Goal: Information Seeking & Learning: Learn about a topic

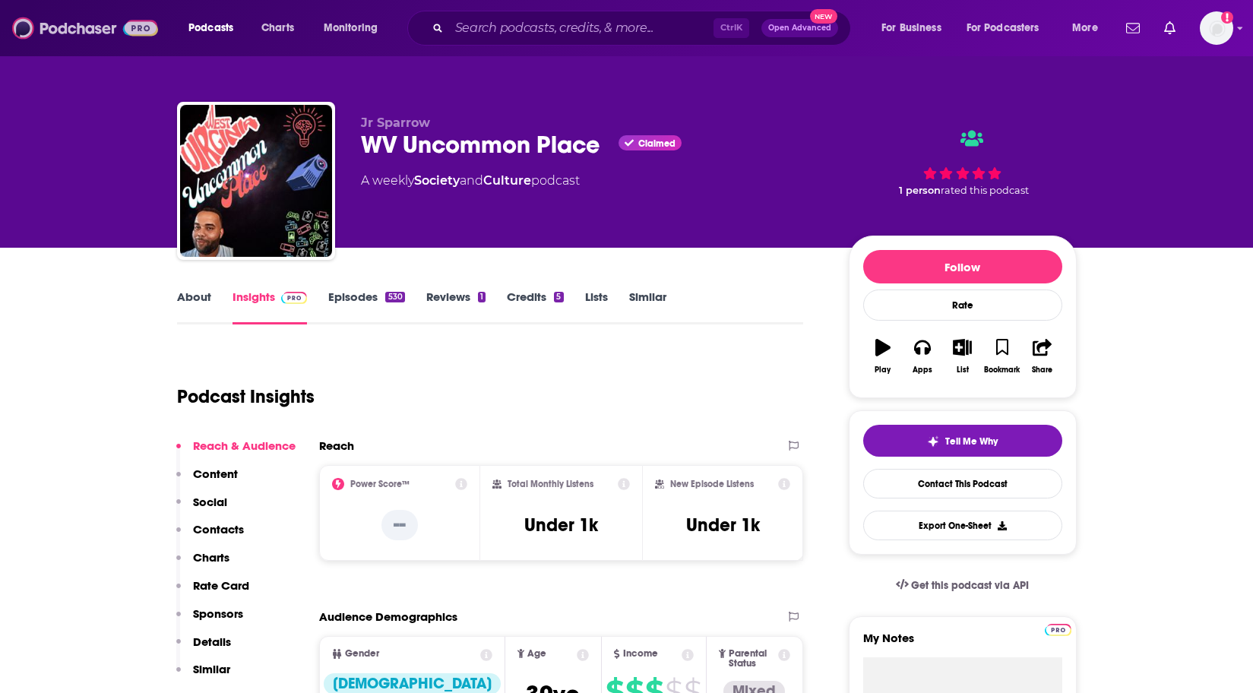
click at [83, 32] on img at bounding box center [85, 28] width 146 height 29
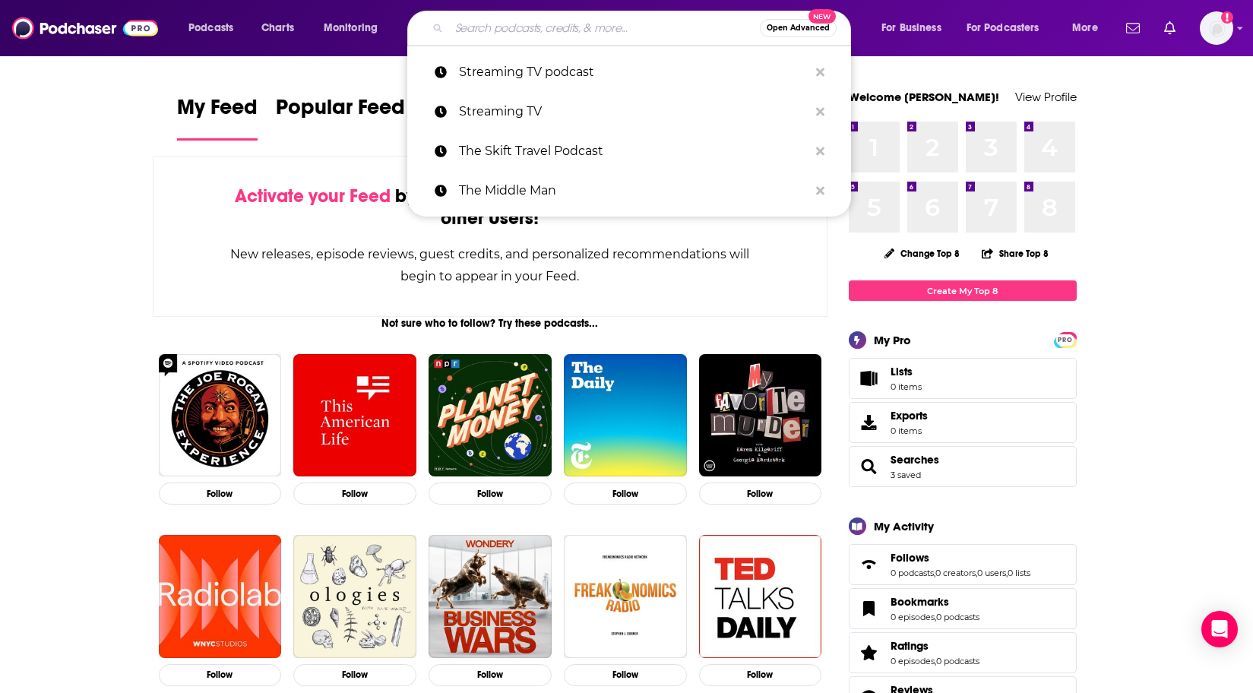
click at [495, 22] on input "Search podcasts, credits, & more..." at bounding box center [604, 28] width 311 height 24
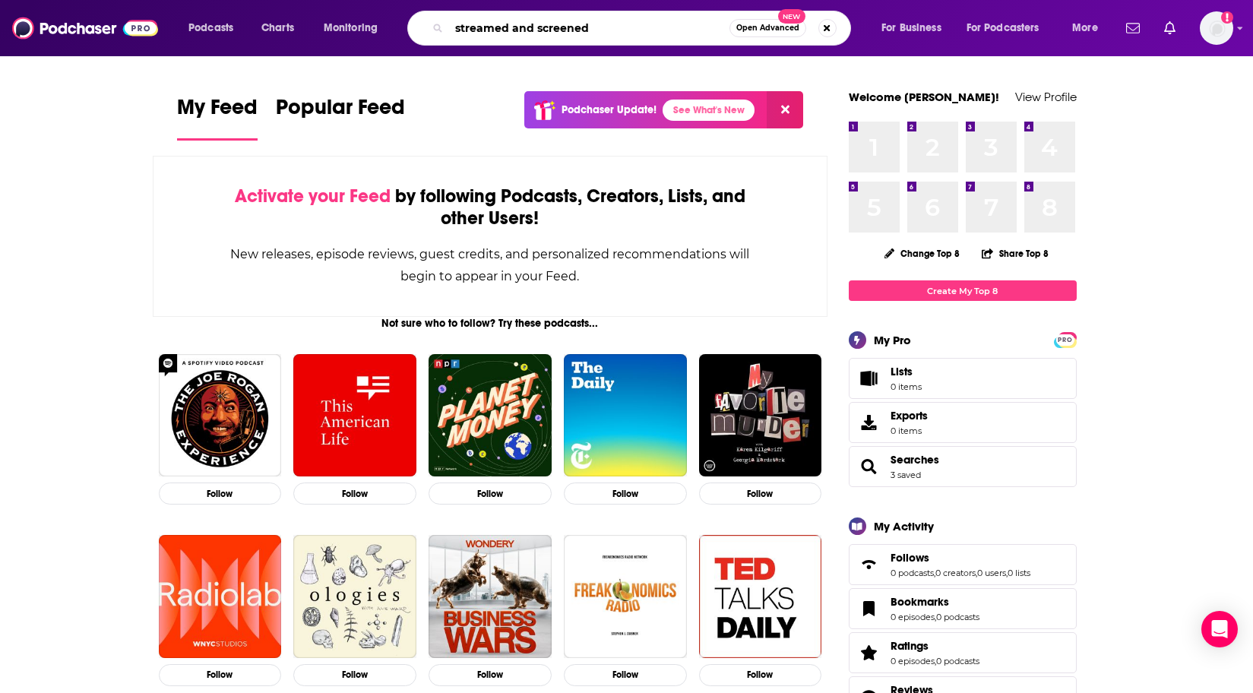
type input "streamed and screened"
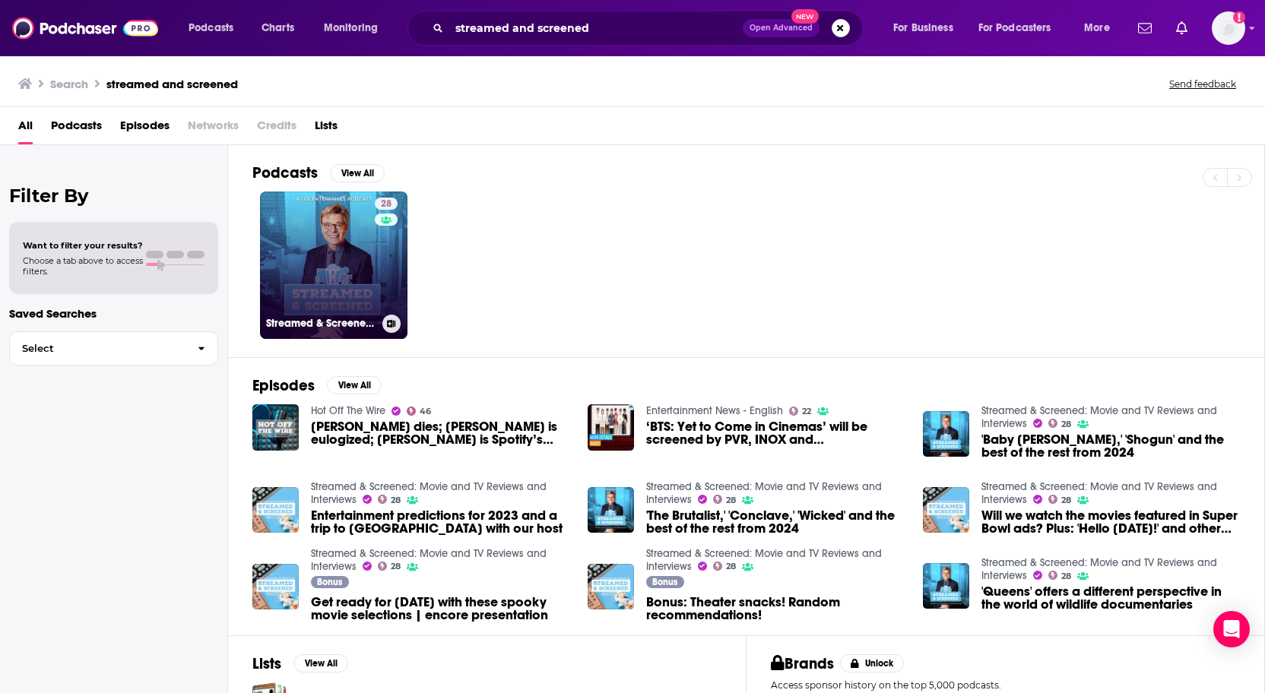
click at [356, 269] on link "28 Streamed & Screened: Movie and TV Reviews and Interviews" at bounding box center [333, 265] width 147 height 147
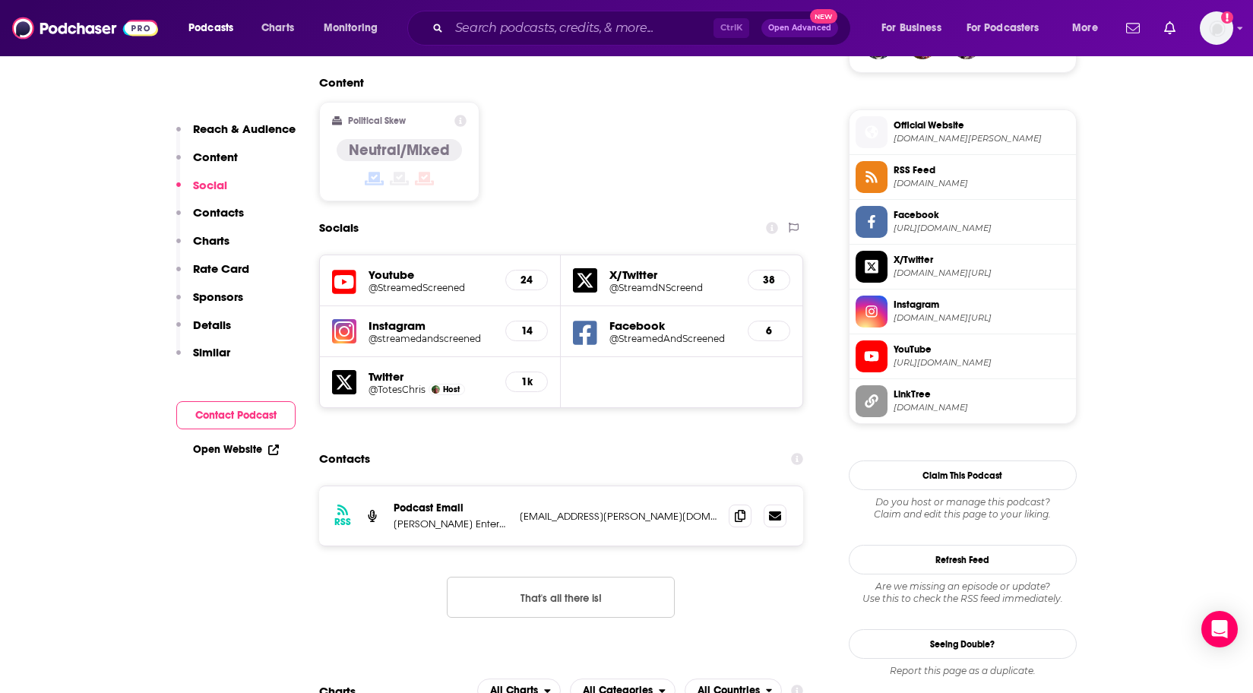
scroll to position [1216, 0]
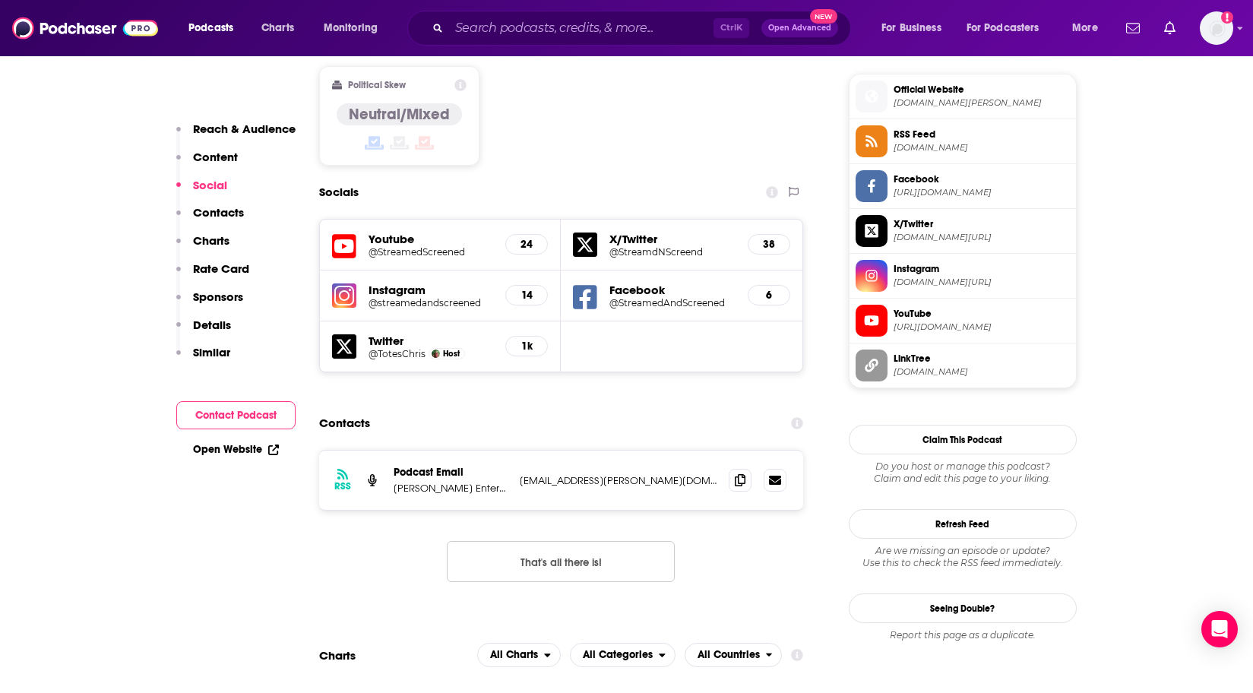
click at [426, 283] on h5 "Instagram" at bounding box center [431, 290] width 125 height 14
click at [388, 283] on h5 "Instagram" at bounding box center [431, 290] width 125 height 14
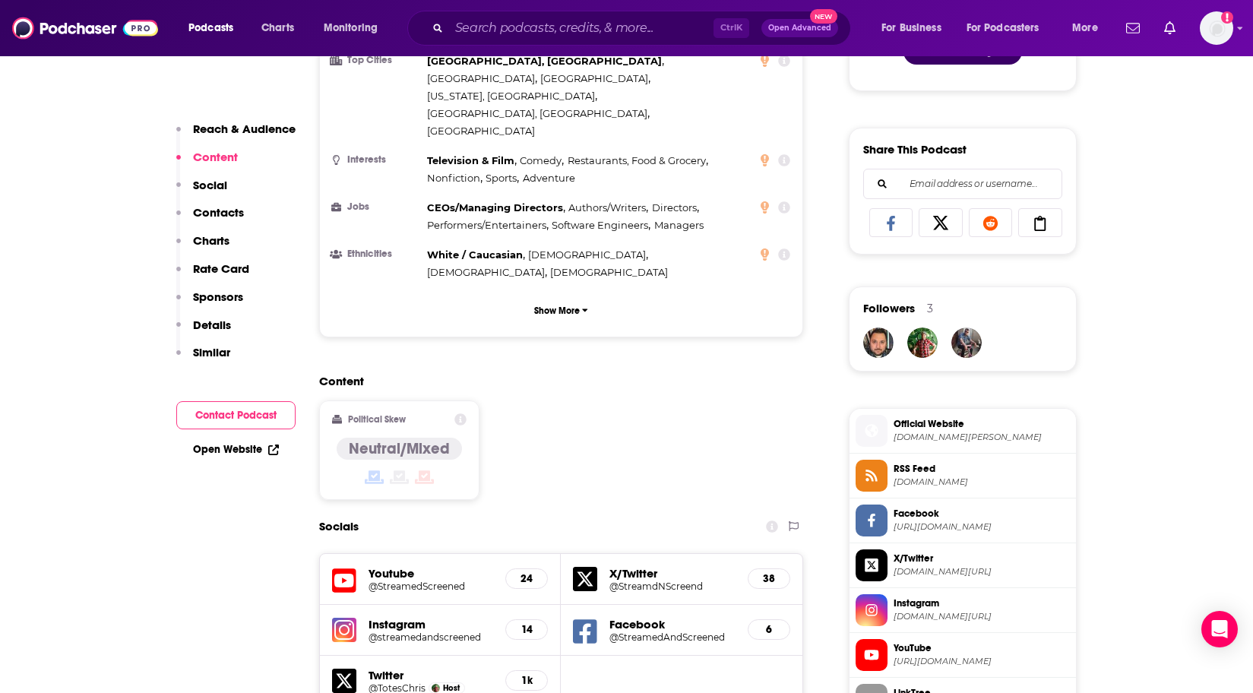
scroll to position [836, 0]
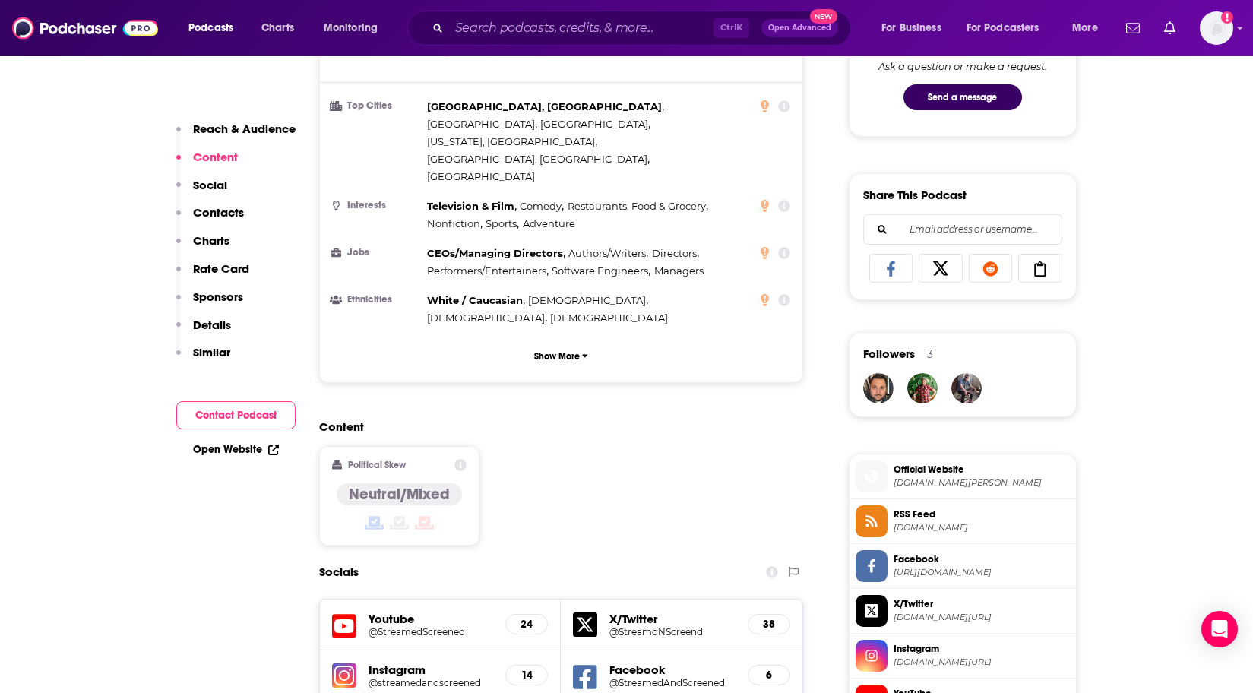
click at [223, 210] on p "Contacts" at bounding box center [218, 212] width 51 height 14
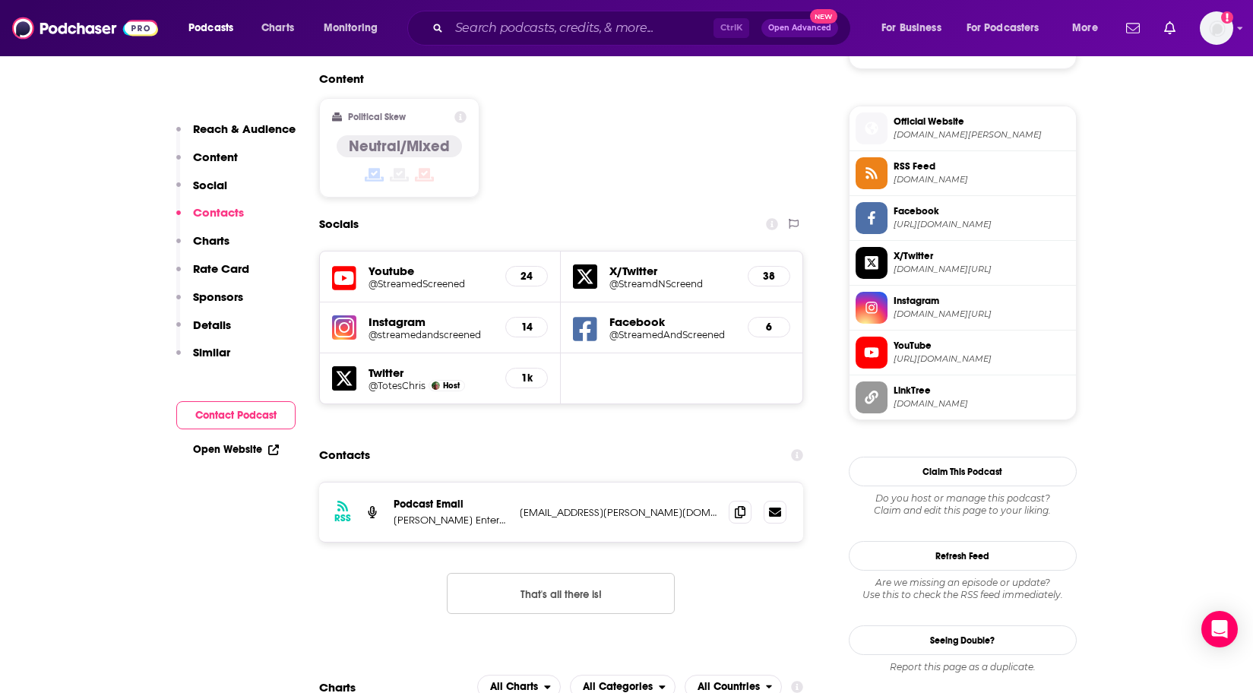
scroll to position [1108, 0]
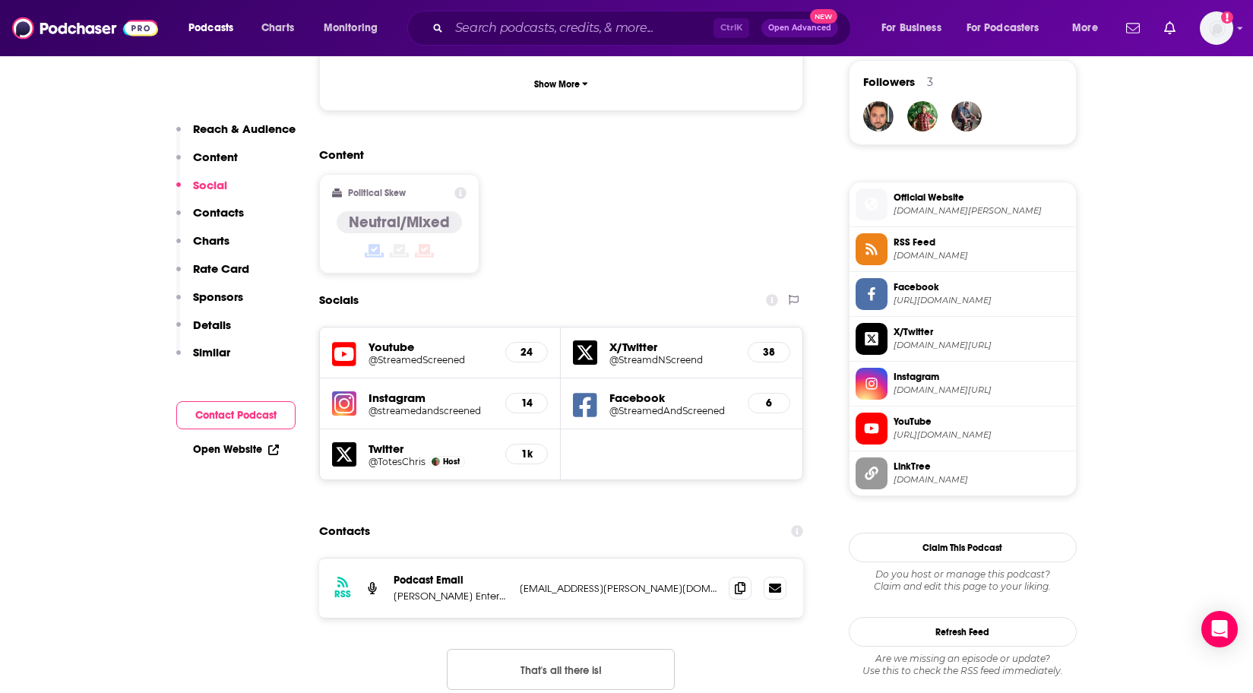
click at [521, 397] on h5 "14" at bounding box center [526, 403] width 17 height 13
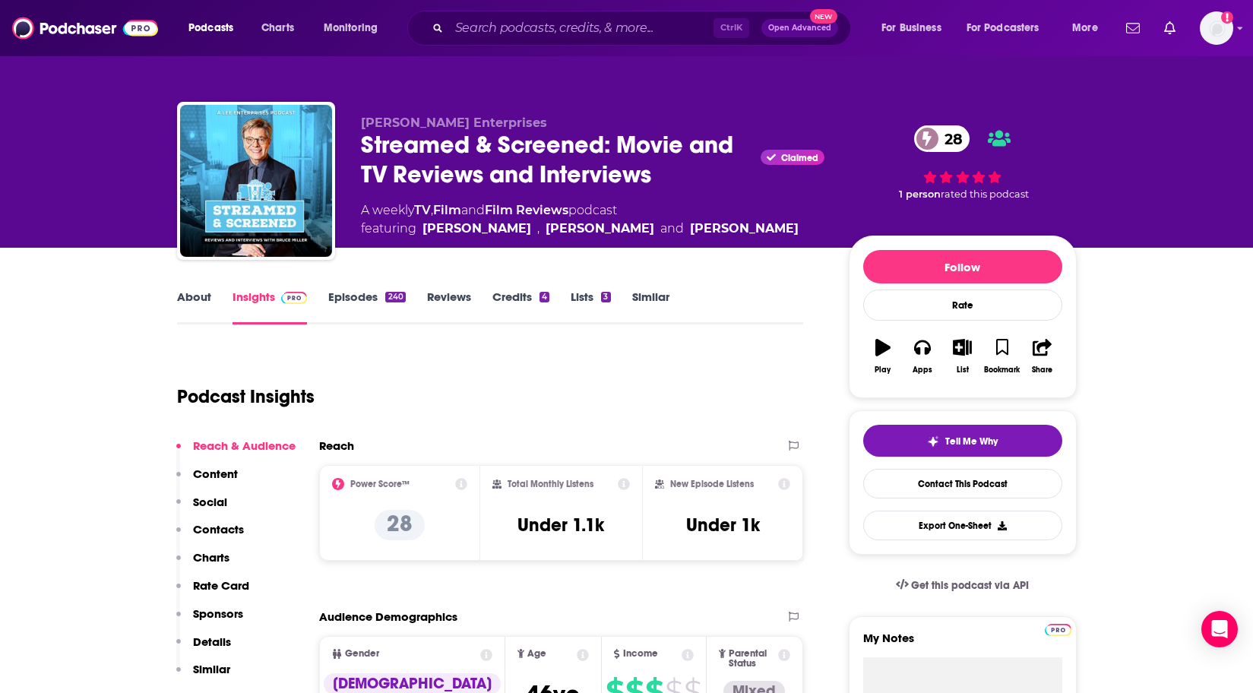
click at [1012, 78] on div "Lee Enterprises Streamed & Screened: Movie and TV Reviews and Interviews Claime…" at bounding box center [627, 124] width 973 height 248
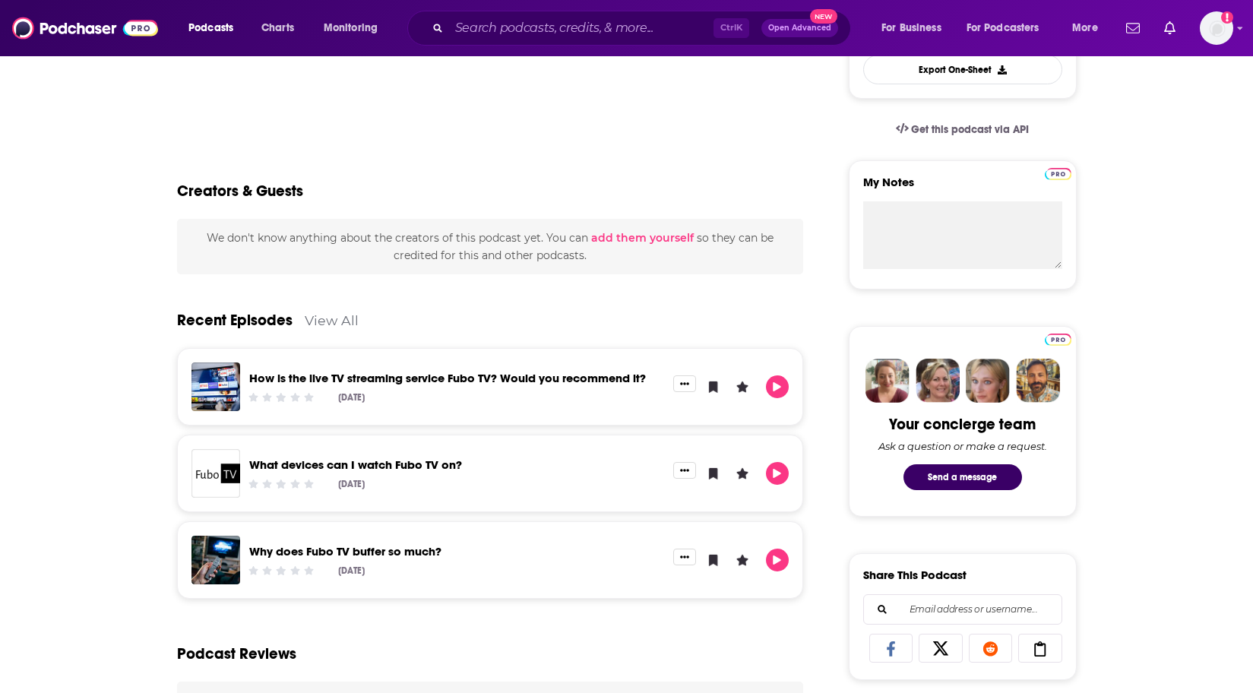
scroll to position [380, 0]
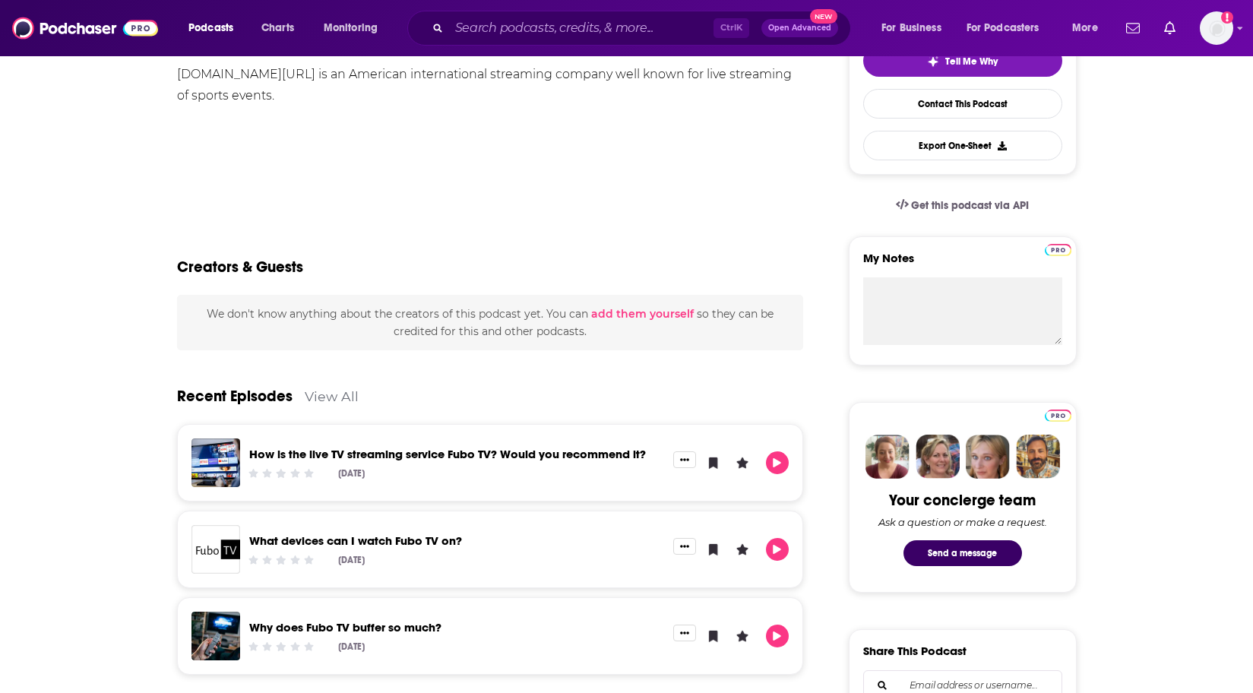
click at [328, 397] on link "View All" at bounding box center [332, 396] width 54 height 16
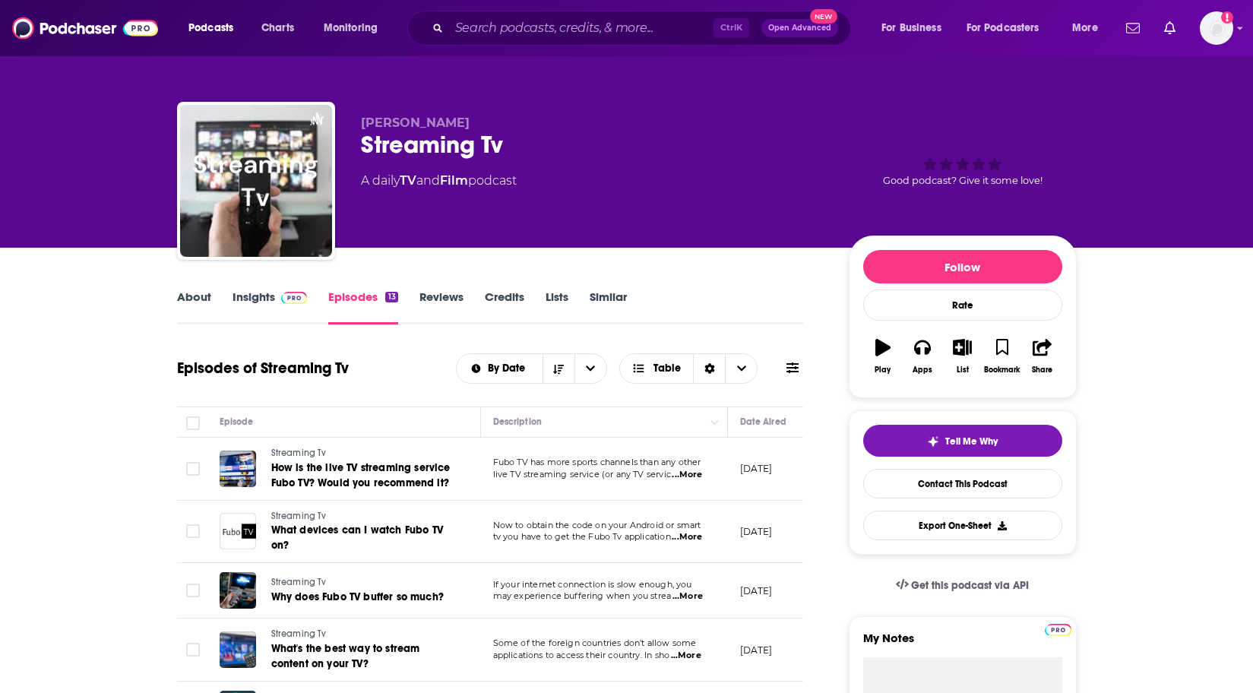
click at [773, 467] on p "[DATE]" at bounding box center [756, 468] width 33 height 13
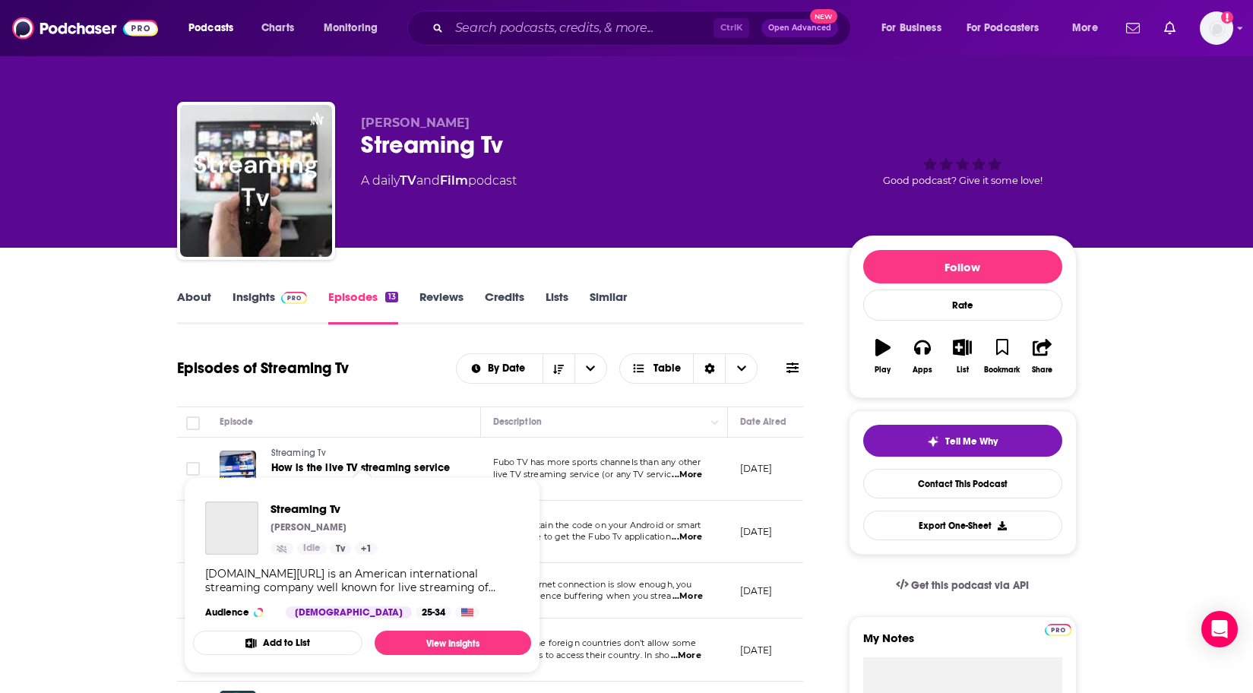
click at [395, 460] on link "Streaming Tv" at bounding box center [362, 454] width 182 height 14
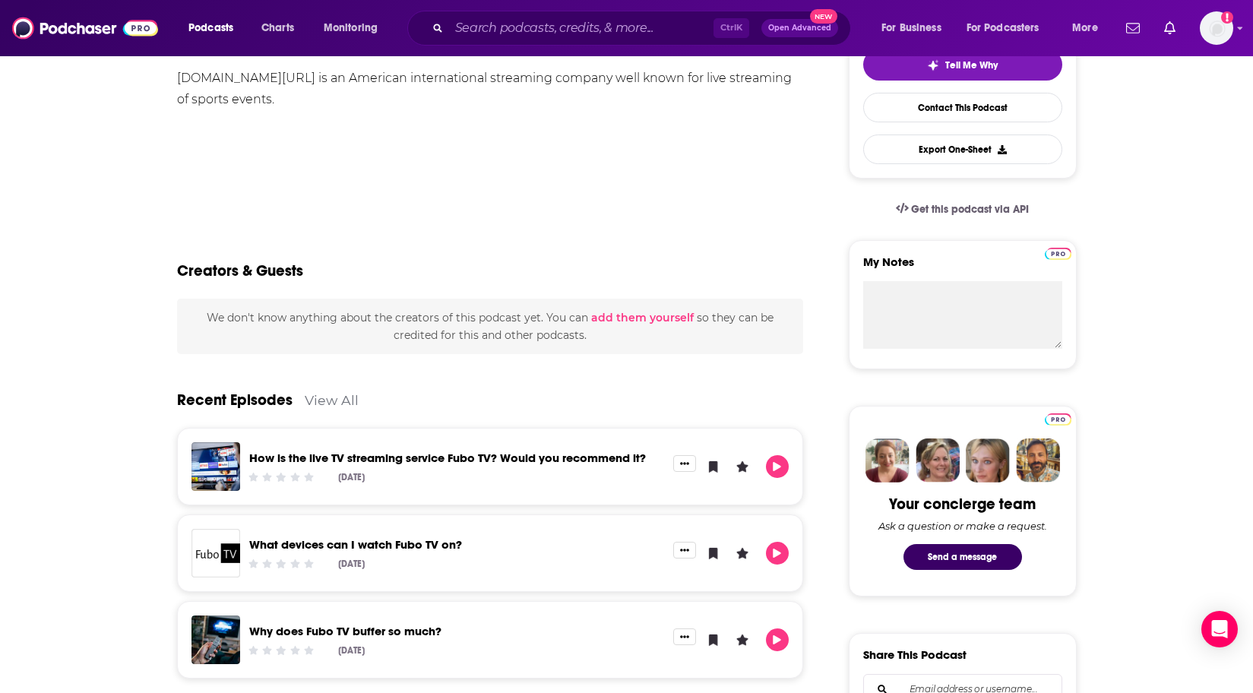
scroll to position [380, 0]
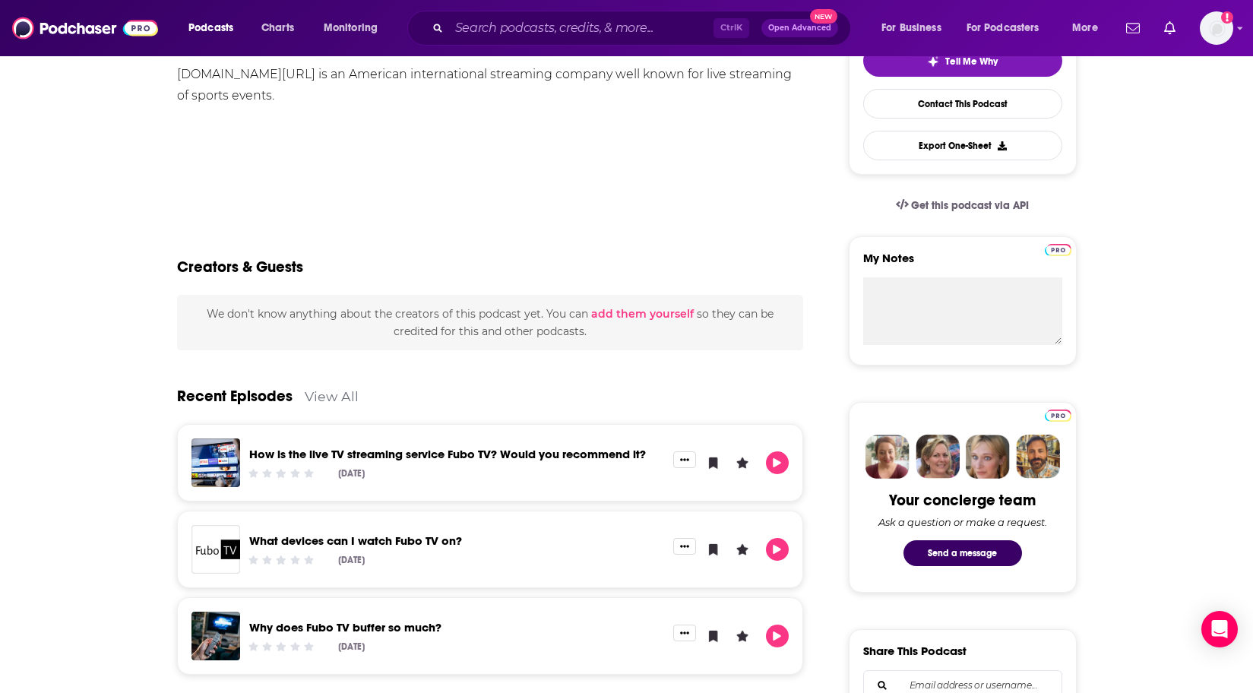
click at [325, 399] on link "View All" at bounding box center [332, 396] width 54 height 16
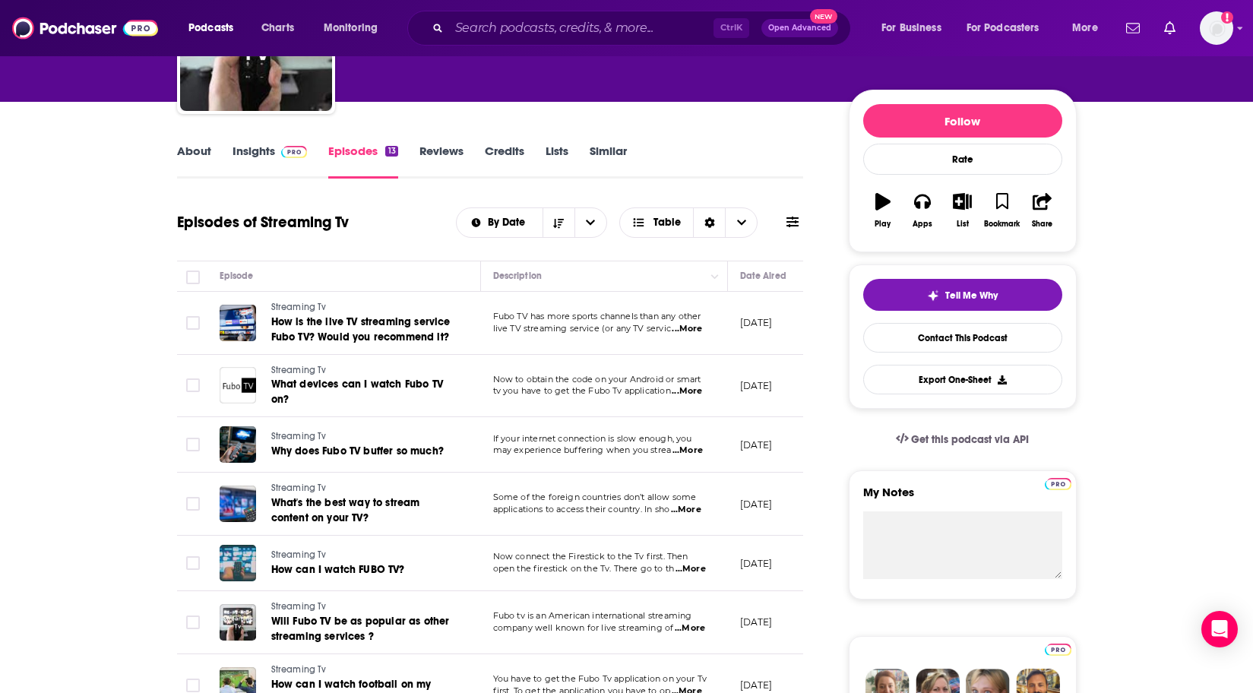
scroll to position [152, 0]
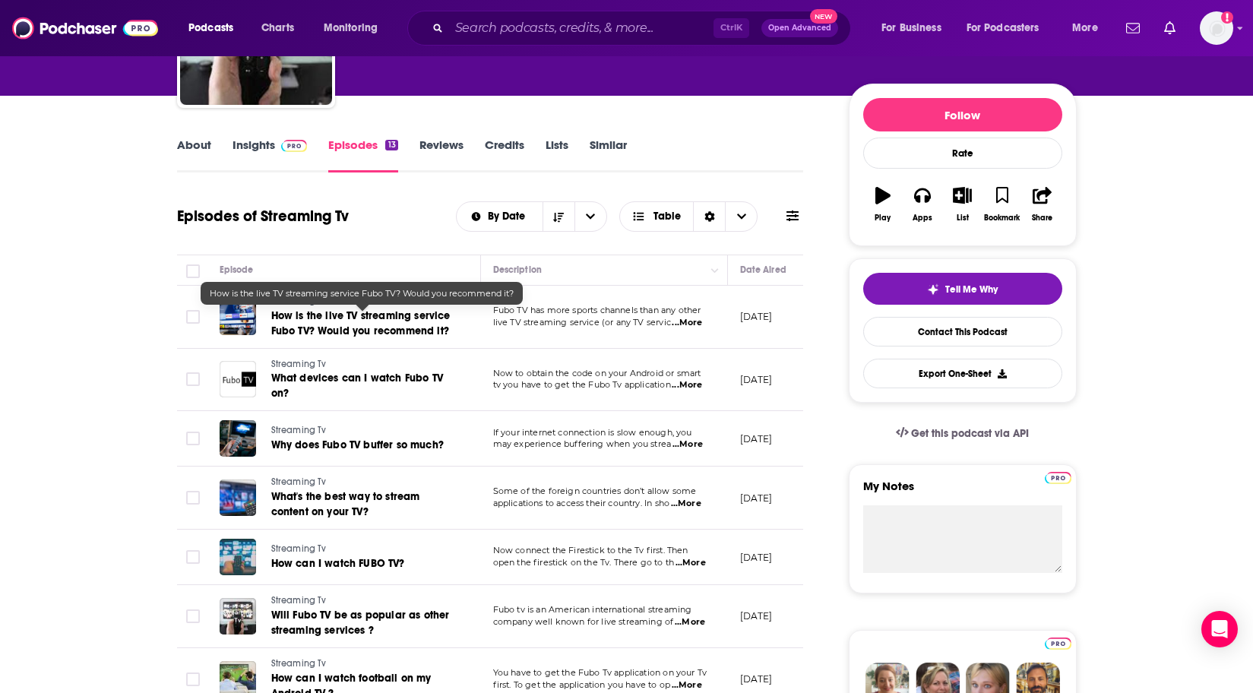
click at [380, 320] on span "How is the live TV streaming service Fubo TV? Would you recommend it?" at bounding box center [360, 323] width 179 height 28
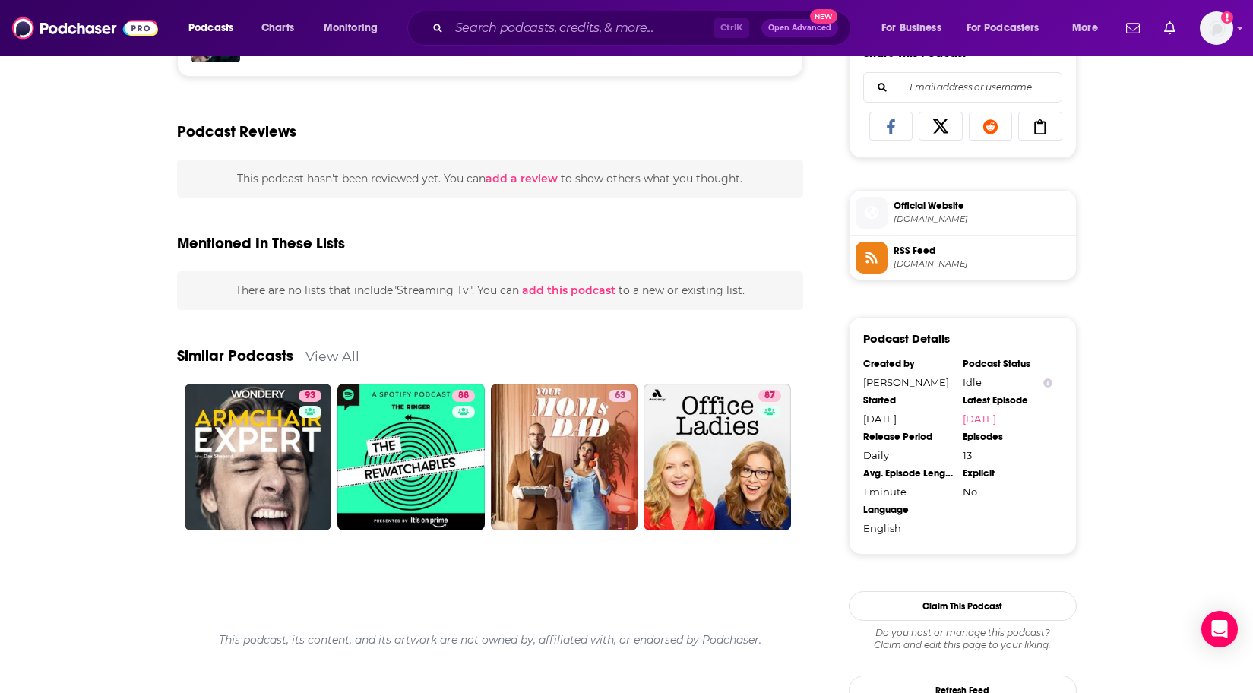
scroll to position [988, 0]
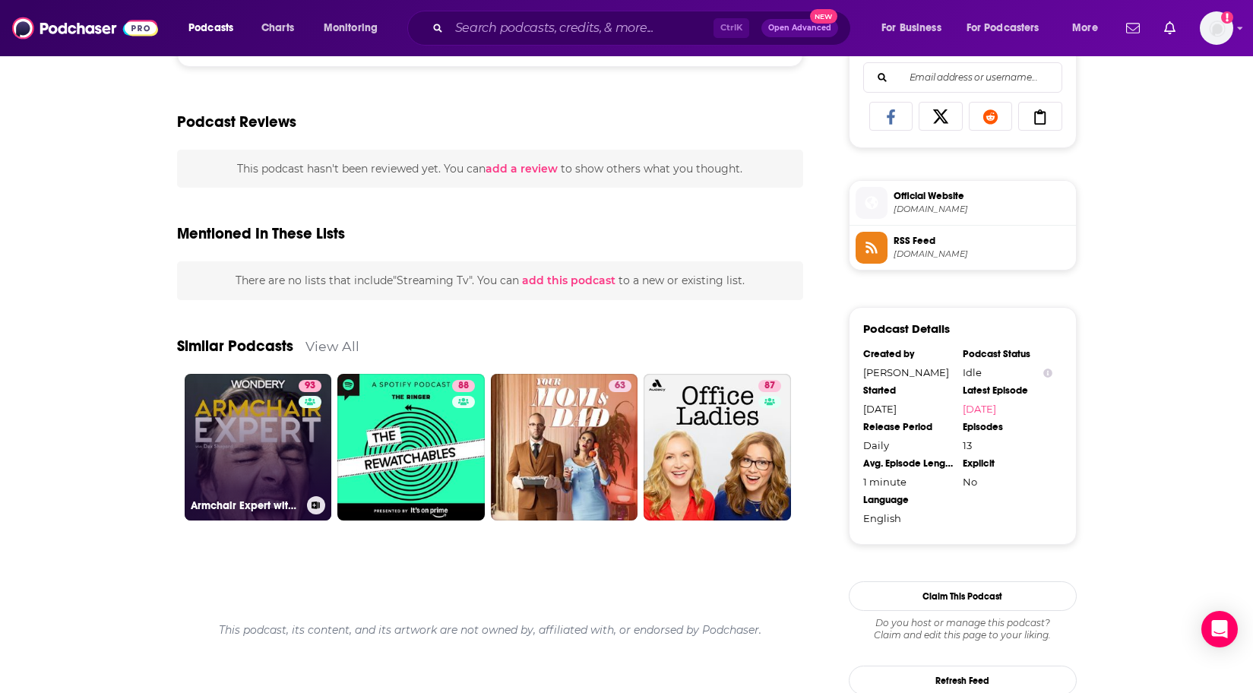
click at [256, 401] on link "93 Armchair Expert with [PERSON_NAME]" at bounding box center [258, 447] width 147 height 147
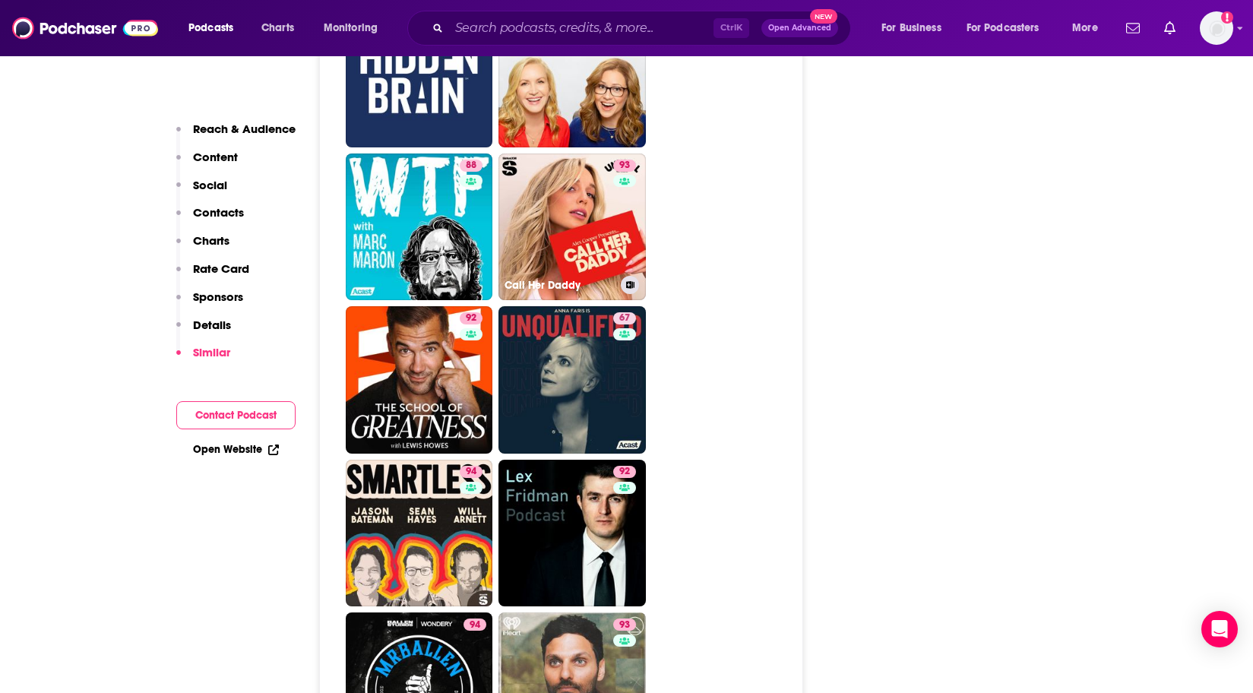
scroll to position [4028, 0]
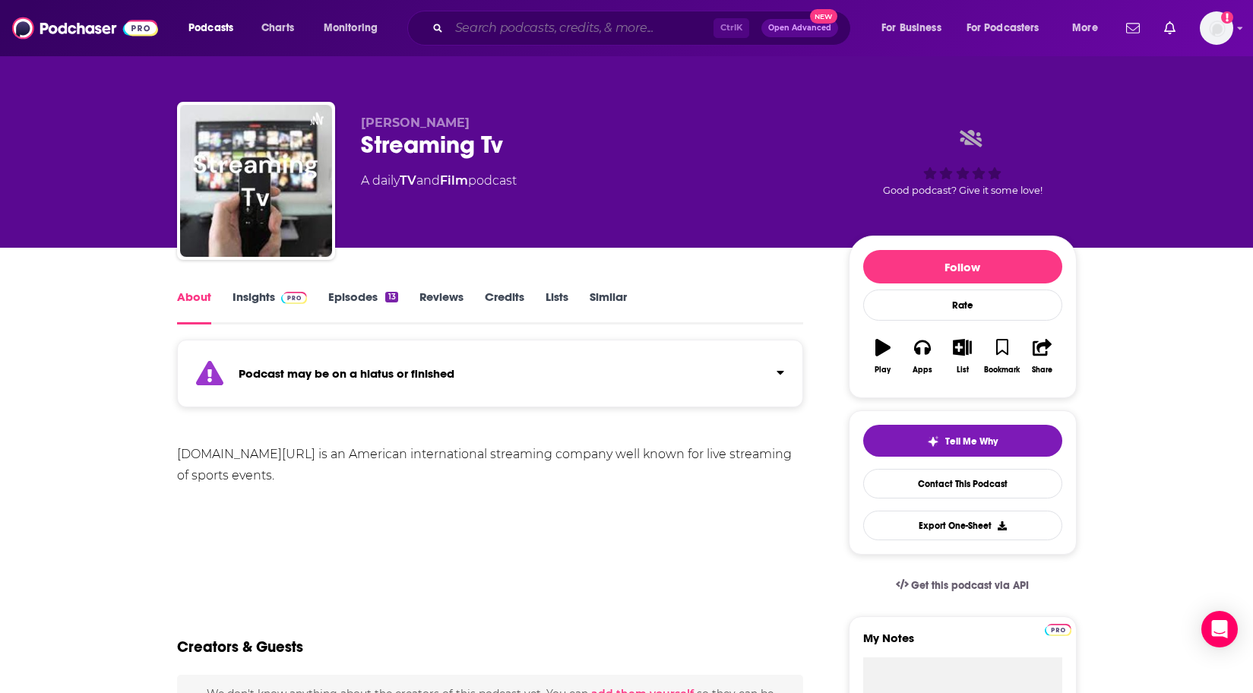
click at [533, 27] on input "Search podcasts, credits, & more..." at bounding box center [581, 28] width 264 height 24
click at [109, 81] on div "[PERSON_NAME] Streaming Tv A daily TV and Film podcast Good podcast? Give it so…" at bounding box center [626, 124] width 1253 height 248
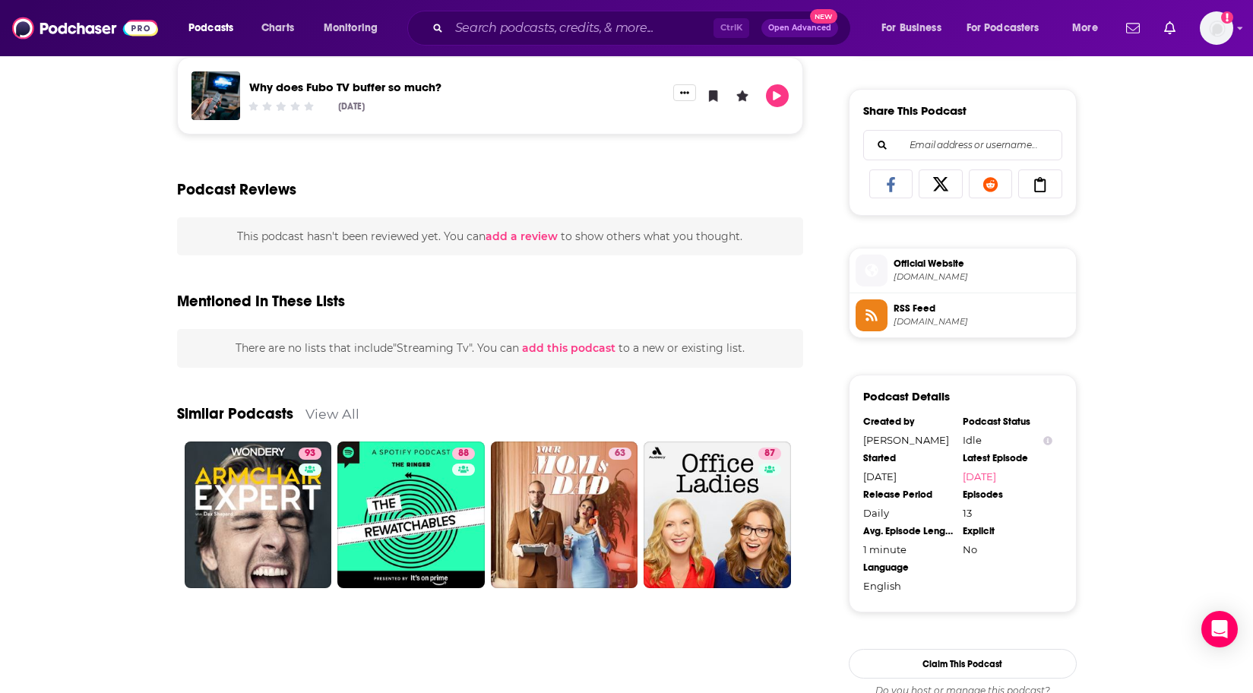
scroll to position [1064, 0]
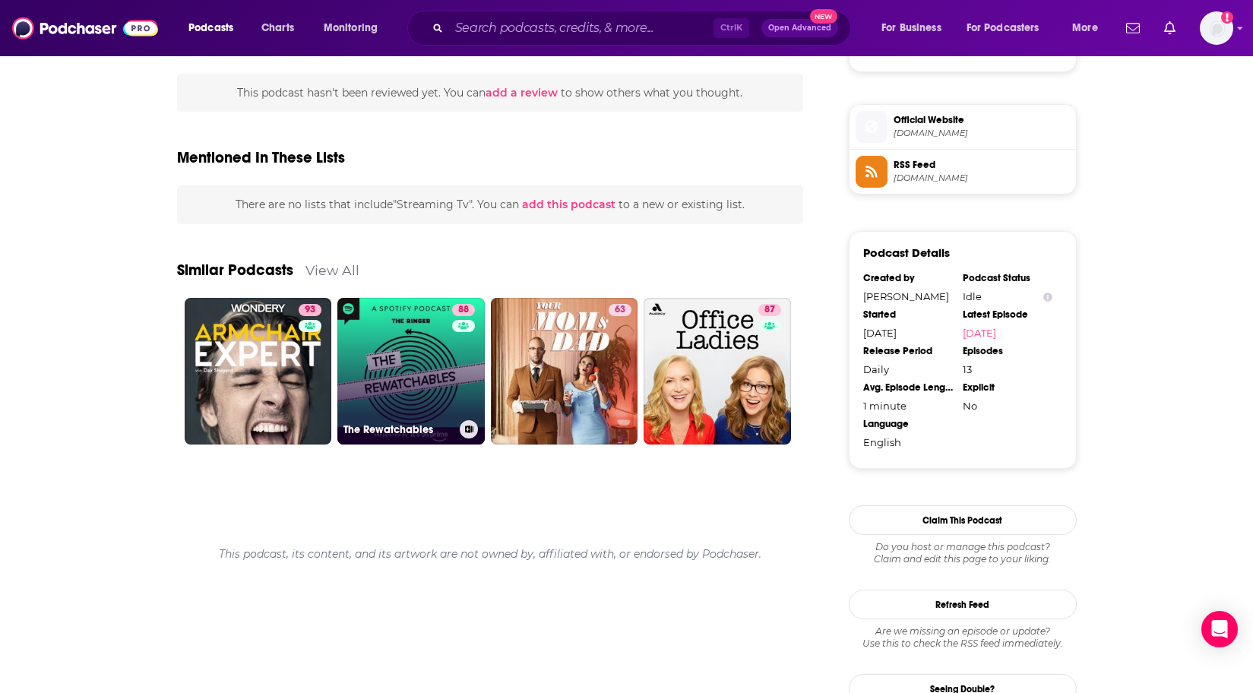
click at [437, 343] on link "88 The Rewatchables" at bounding box center [410, 371] width 147 height 147
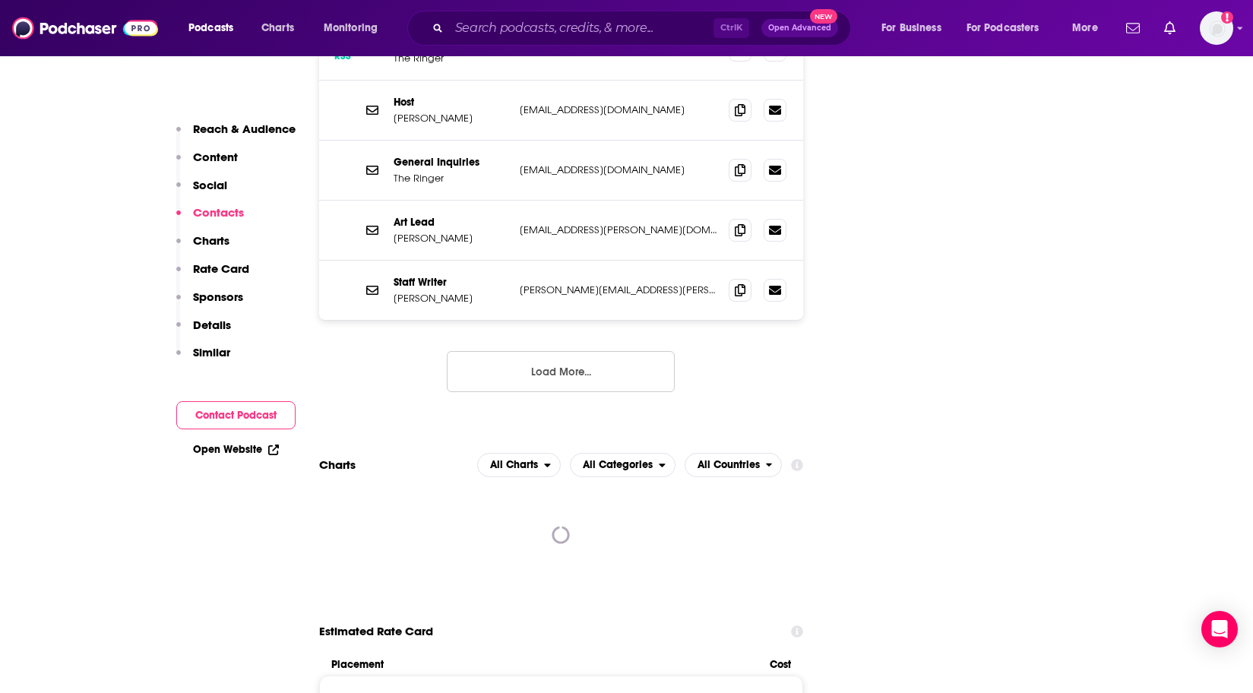
scroll to position [1824, 0]
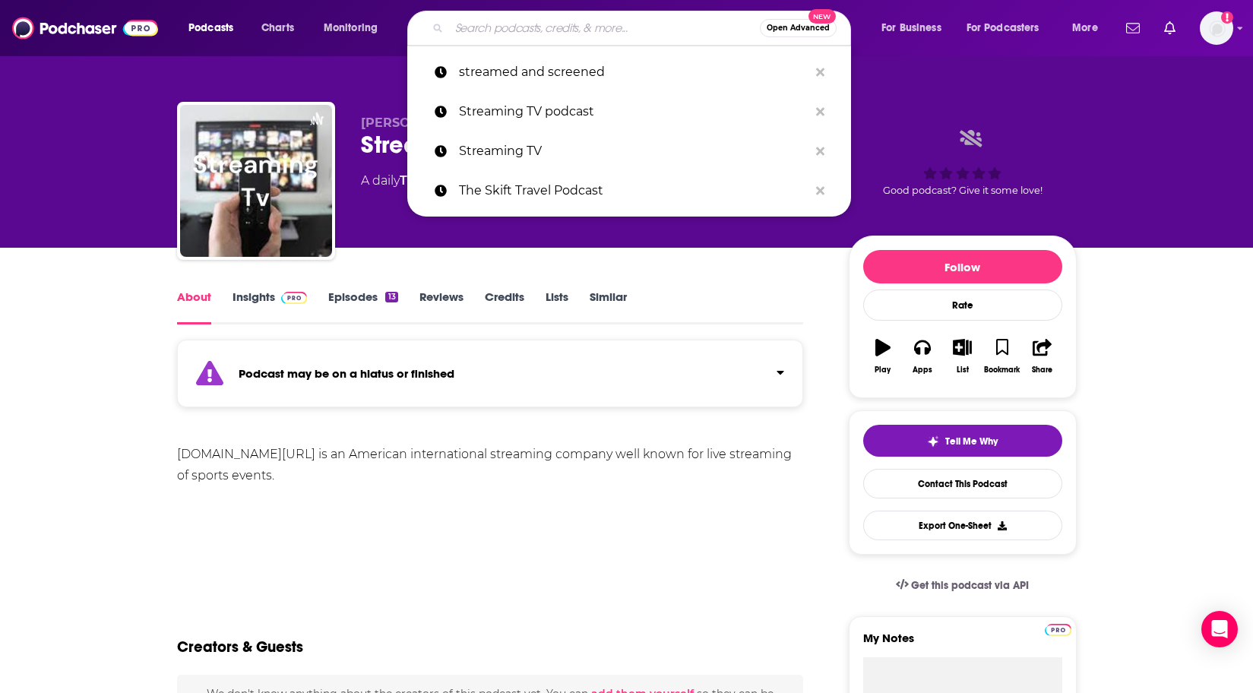
click at [487, 37] on input "Search podcasts, credits, & more..." at bounding box center [604, 28] width 311 height 24
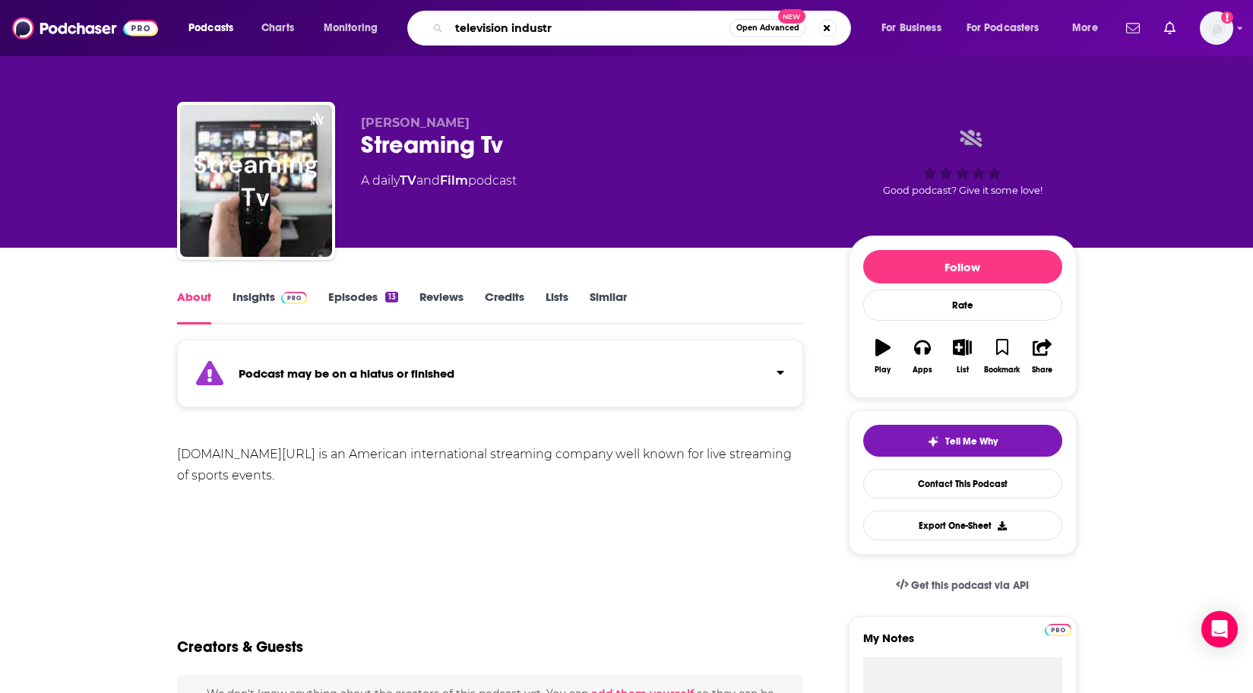
type input "television industry"
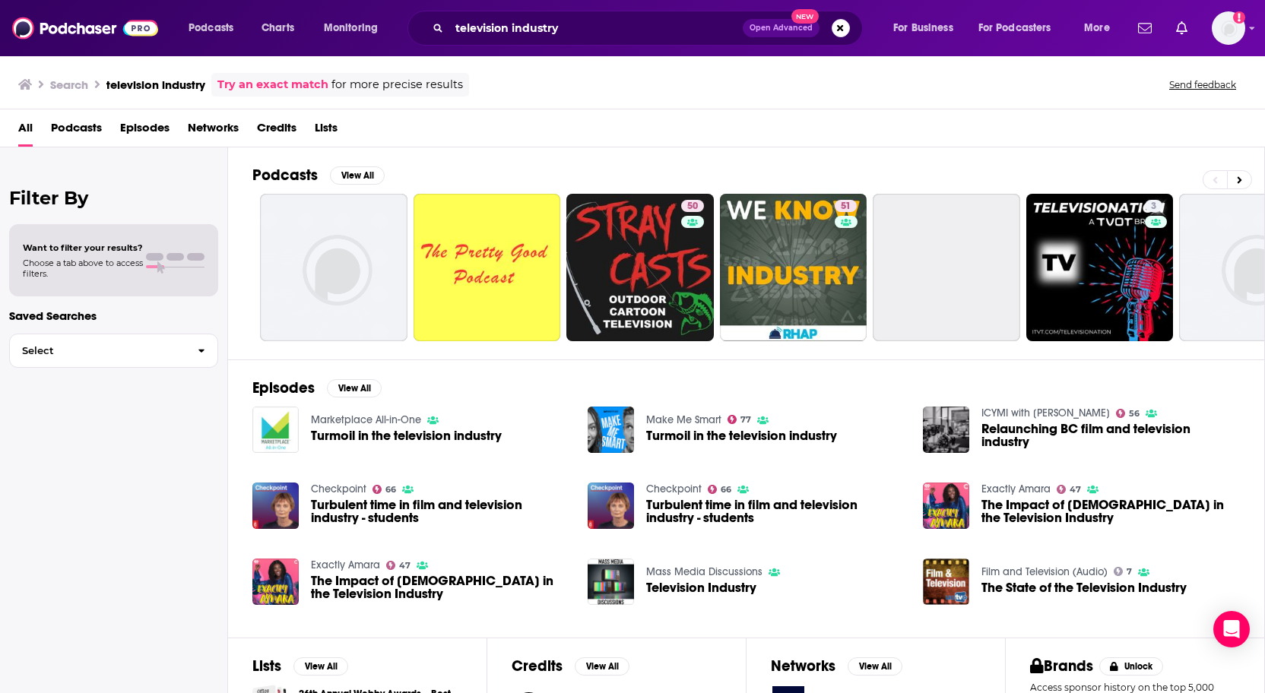
scroll to position [76, 0]
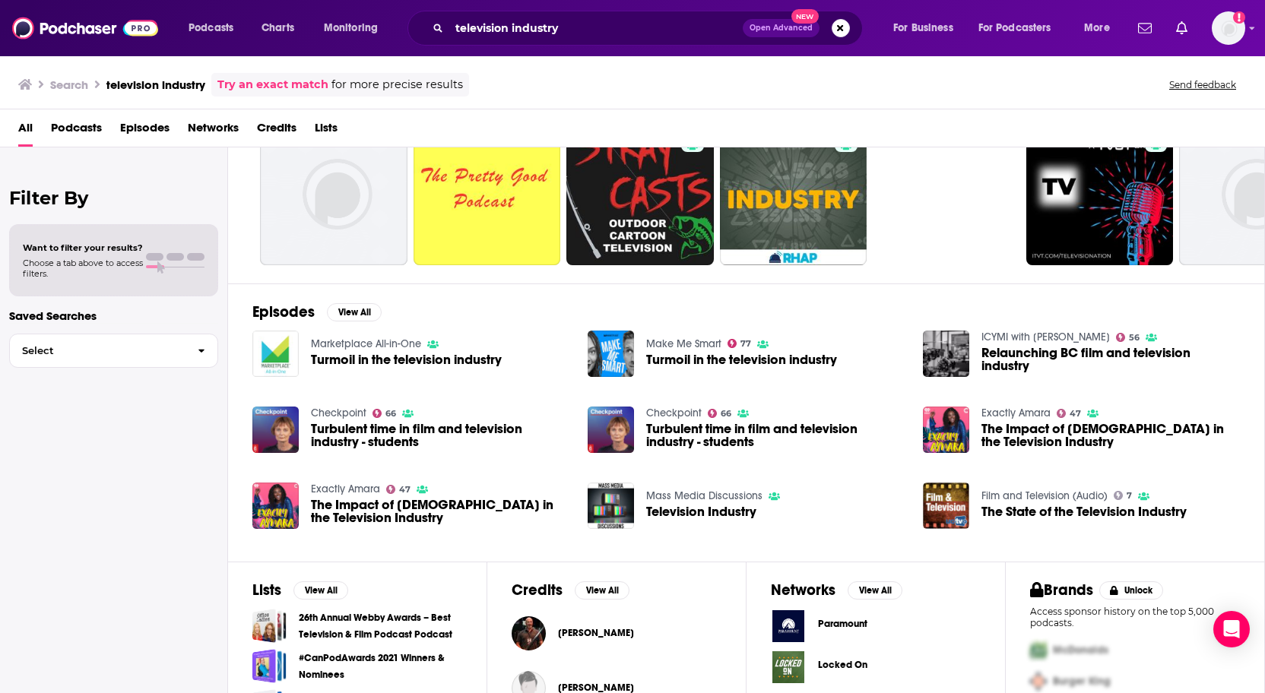
click at [80, 129] on span "Podcasts" at bounding box center [76, 131] width 51 height 31
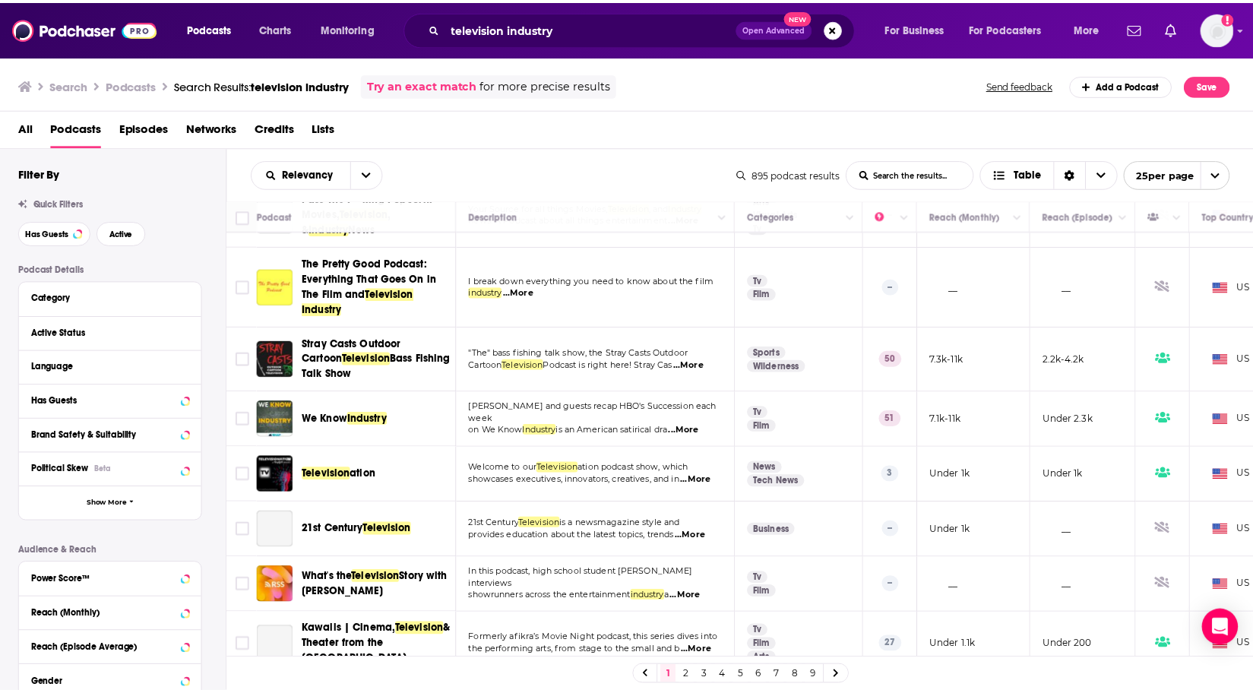
scroll to position [76, 0]
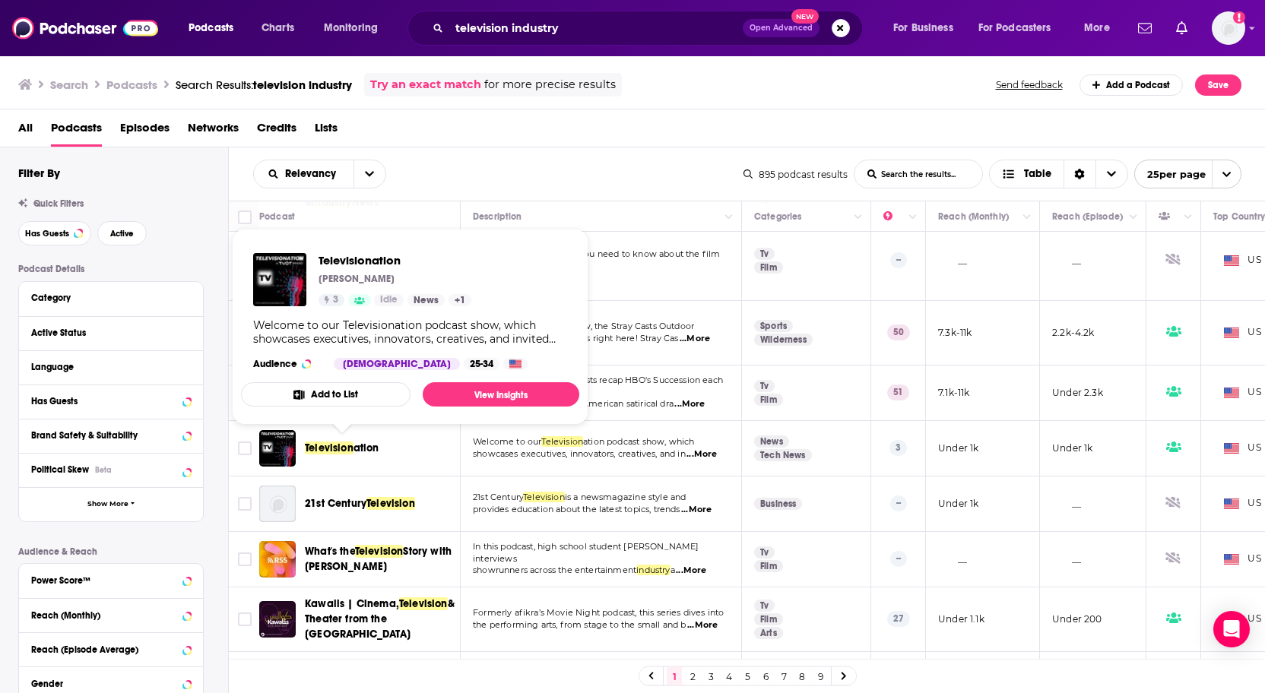
click at [331, 442] on span "Television" at bounding box center [329, 448] width 49 height 13
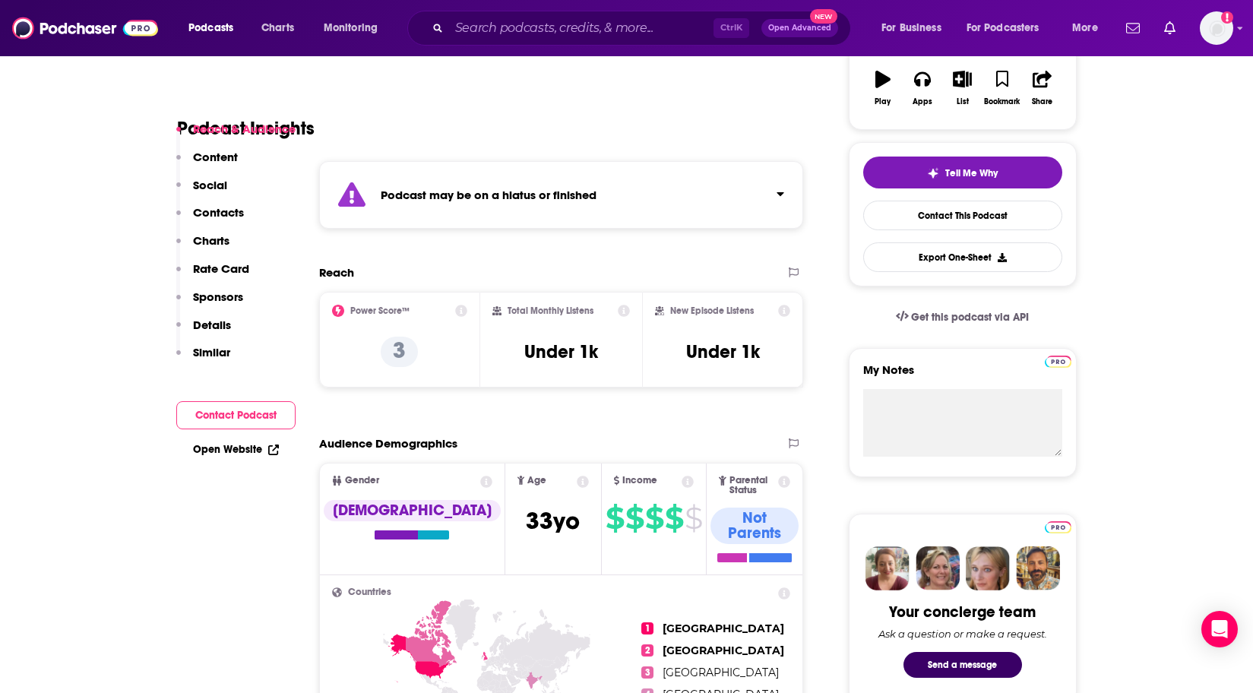
scroll to position [304, 0]
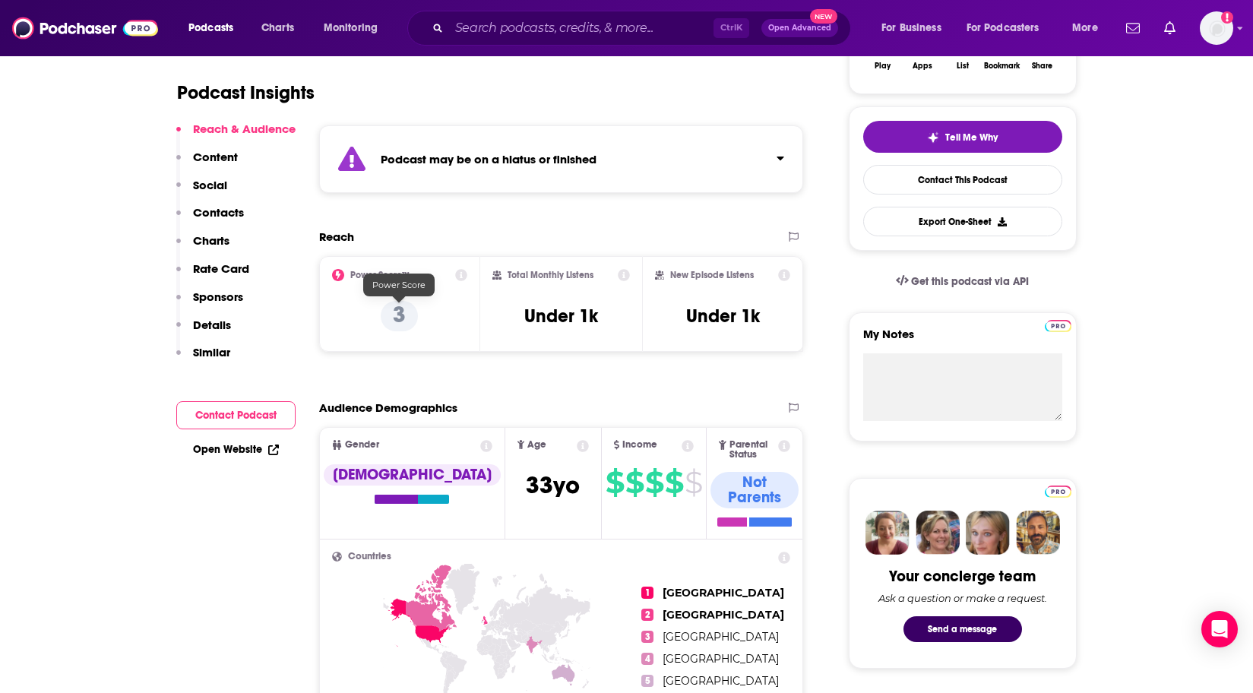
click at [405, 321] on p "3" at bounding box center [399, 316] width 37 height 30
click at [467, 277] on icon at bounding box center [461, 275] width 12 height 12
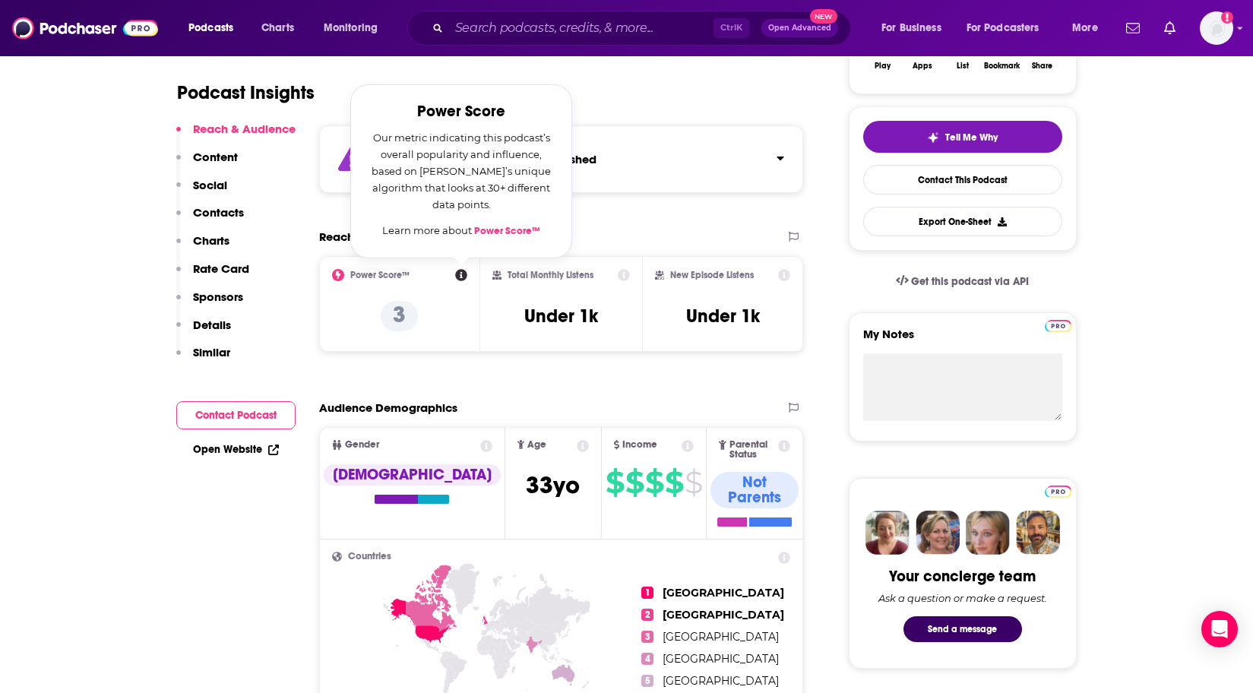
click at [502, 235] on link "Power Score™" at bounding box center [507, 231] width 66 height 12
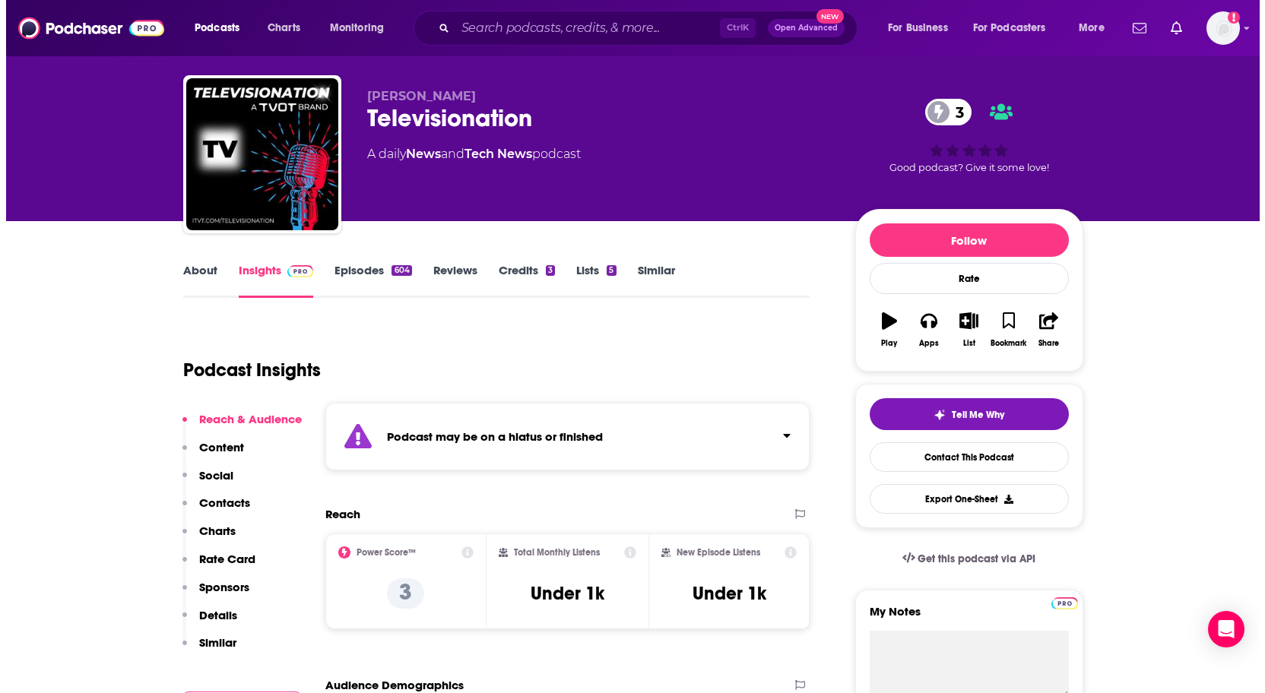
scroll to position [0, 0]
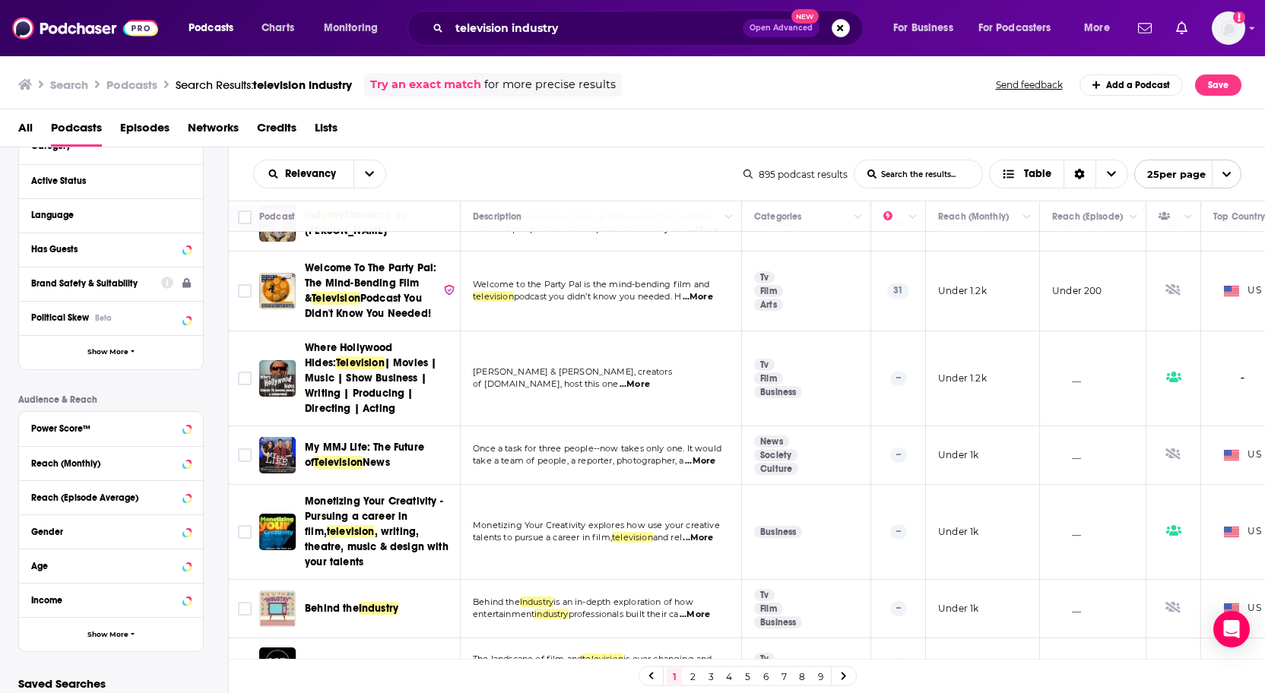
scroll to position [226, 0]
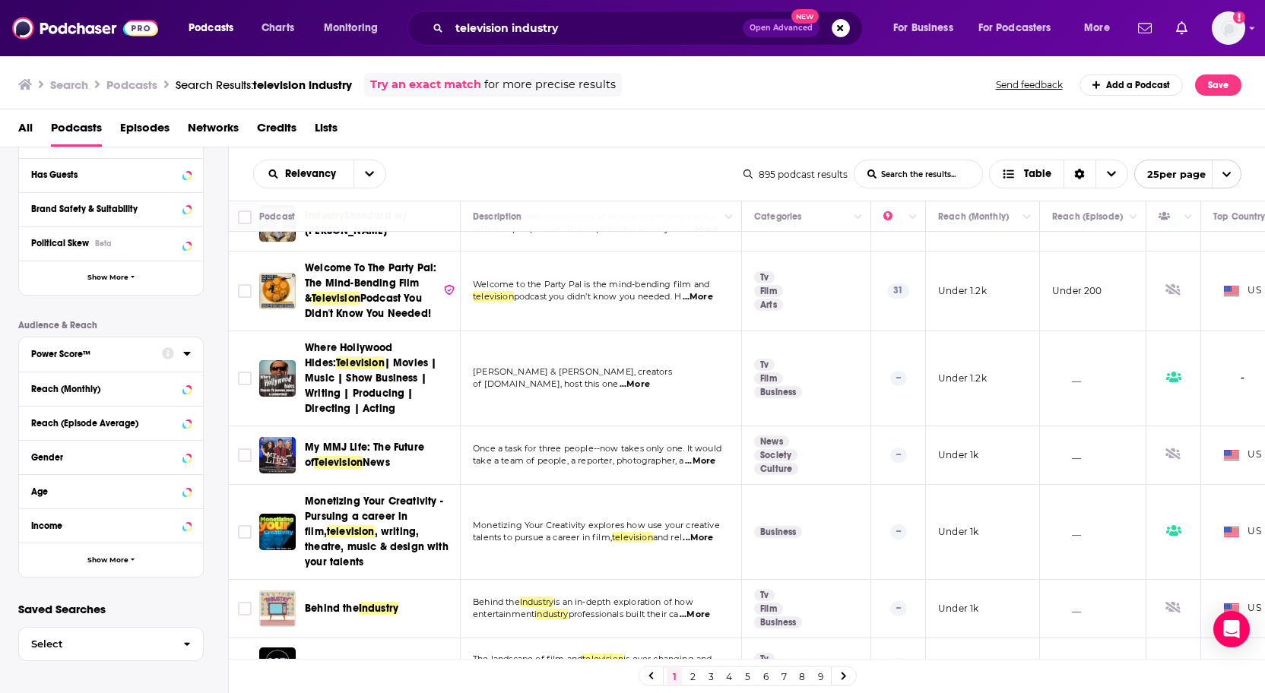
click at [185, 359] on icon at bounding box center [187, 353] width 8 height 12
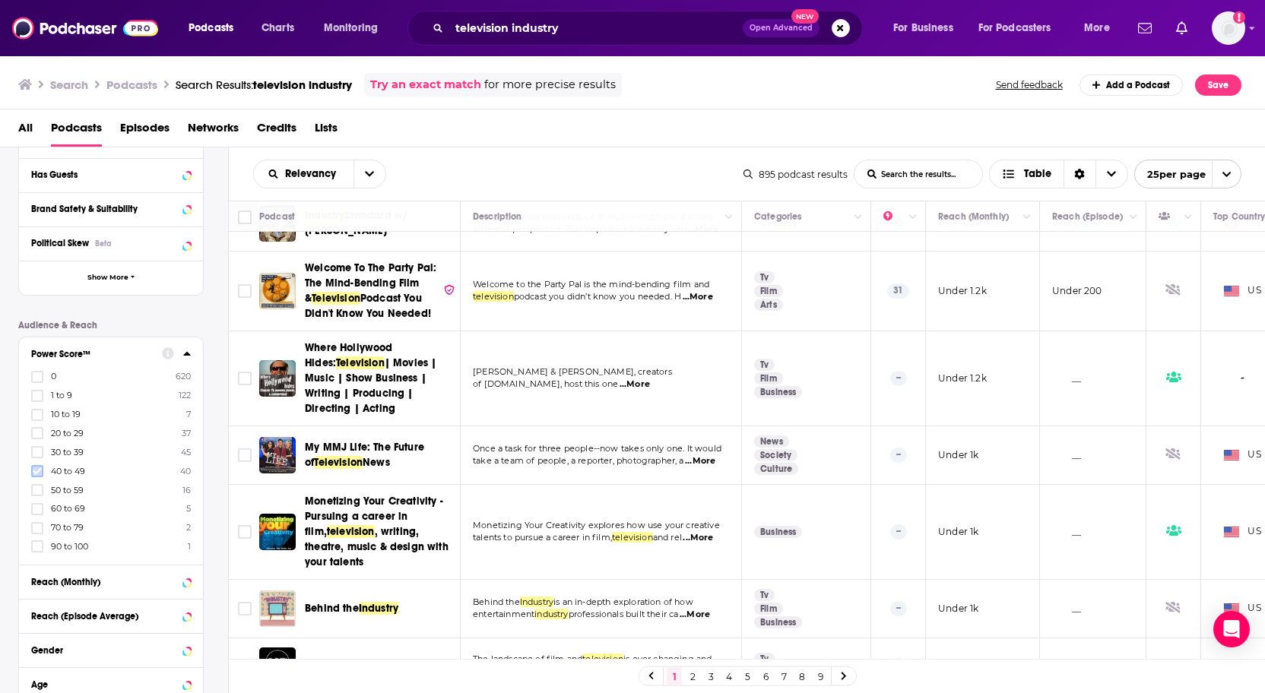
click at [36, 468] on icon at bounding box center [37, 471] width 9 height 9
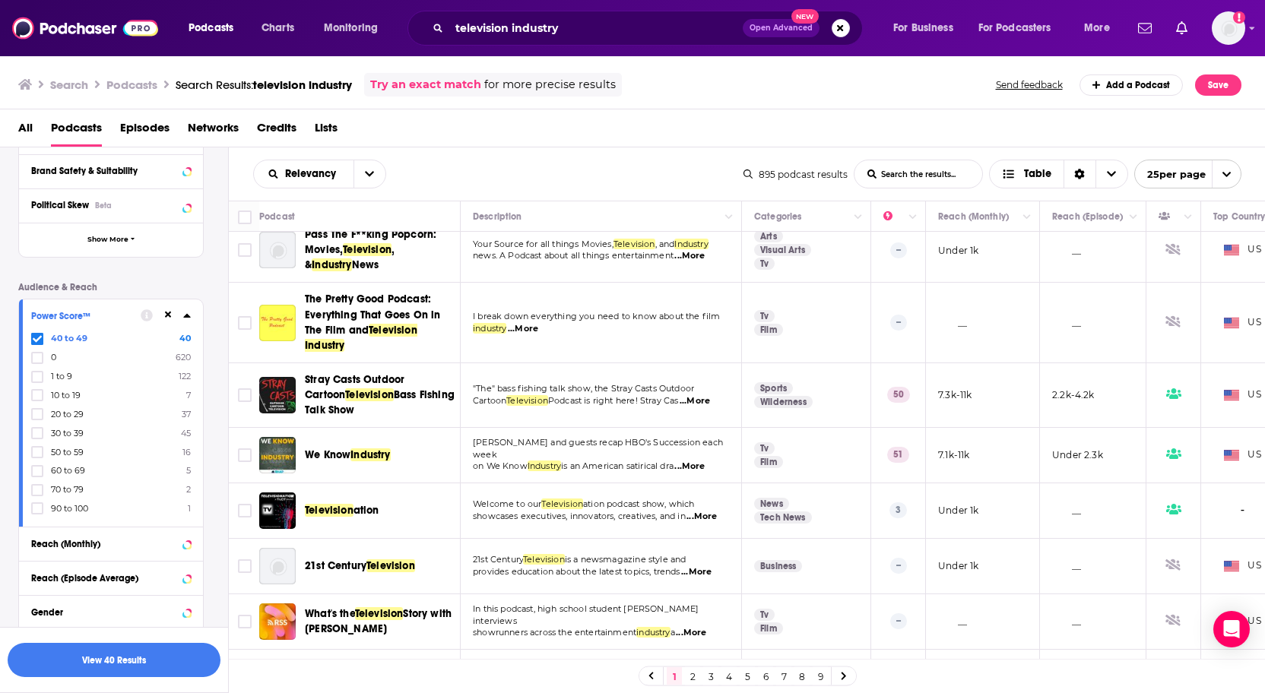
scroll to position [0, 0]
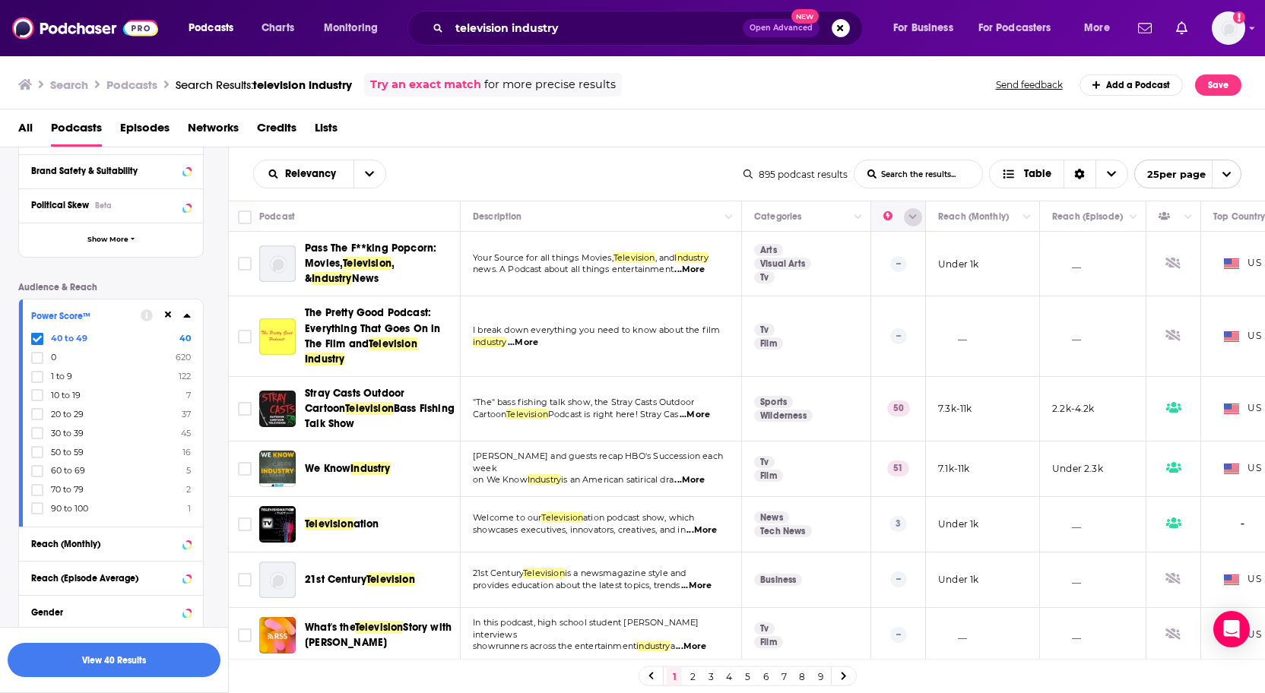
click at [911, 224] on button "Column Actions" at bounding box center [913, 217] width 18 height 18
click at [911, 224] on div at bounding box center [632, 346] width 1265 height 693
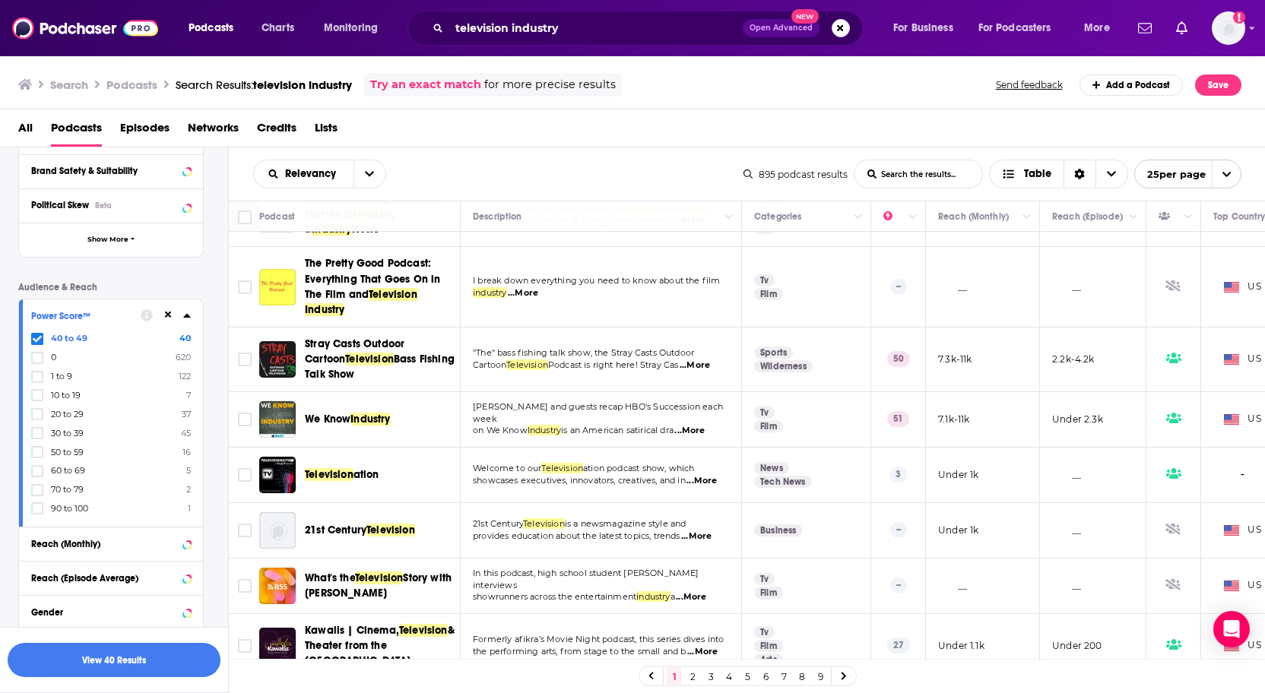
scroll to position [76, 0]
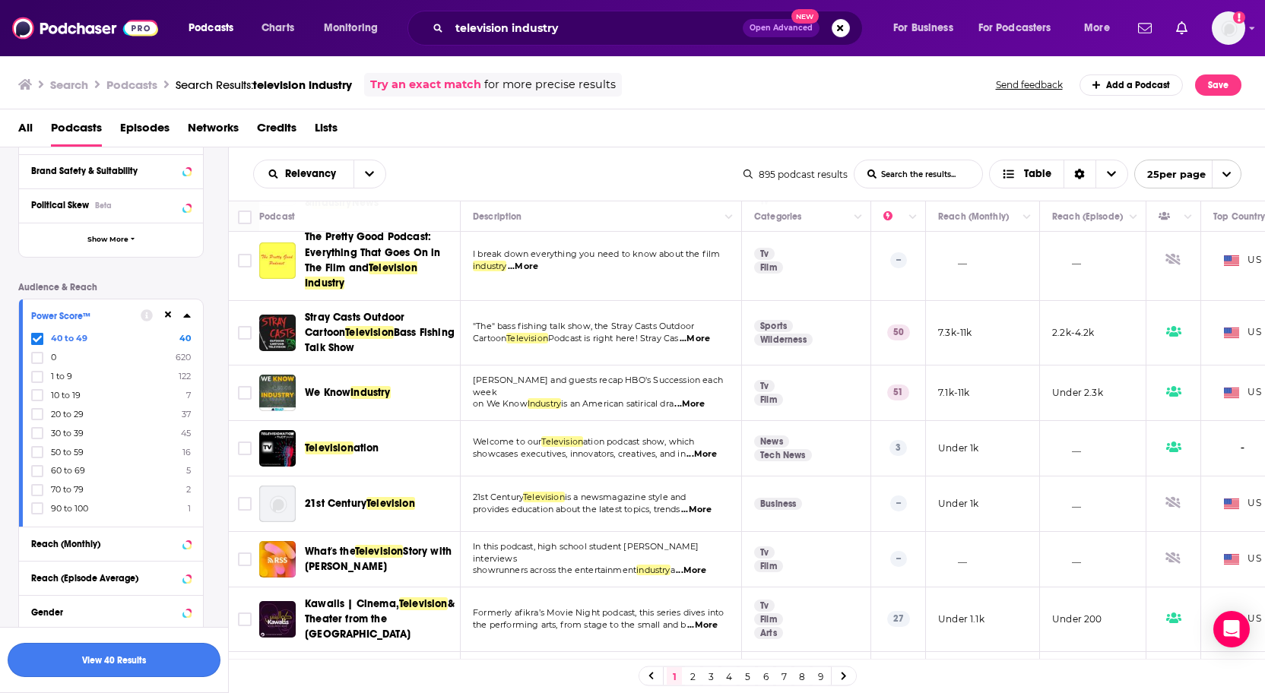
click at [114, 656] on button "View 40 Results" at bounding box center [114, 660] width 213 height 34
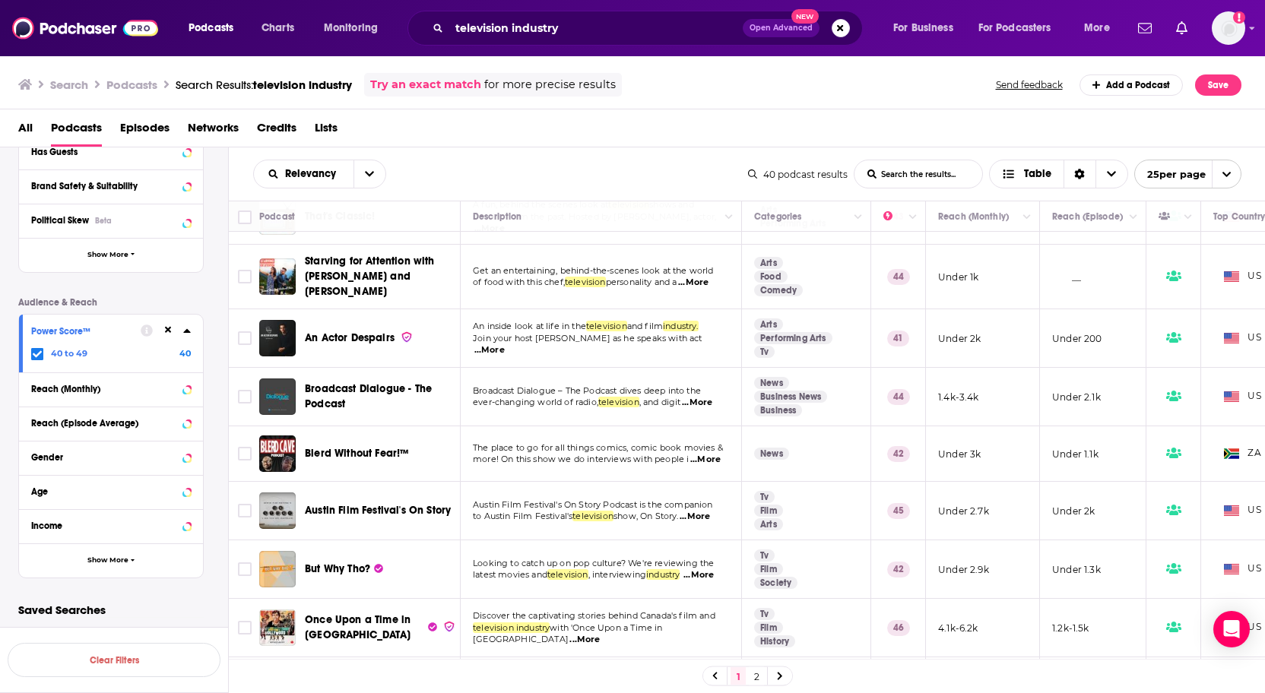
scroll to position [76, 0]
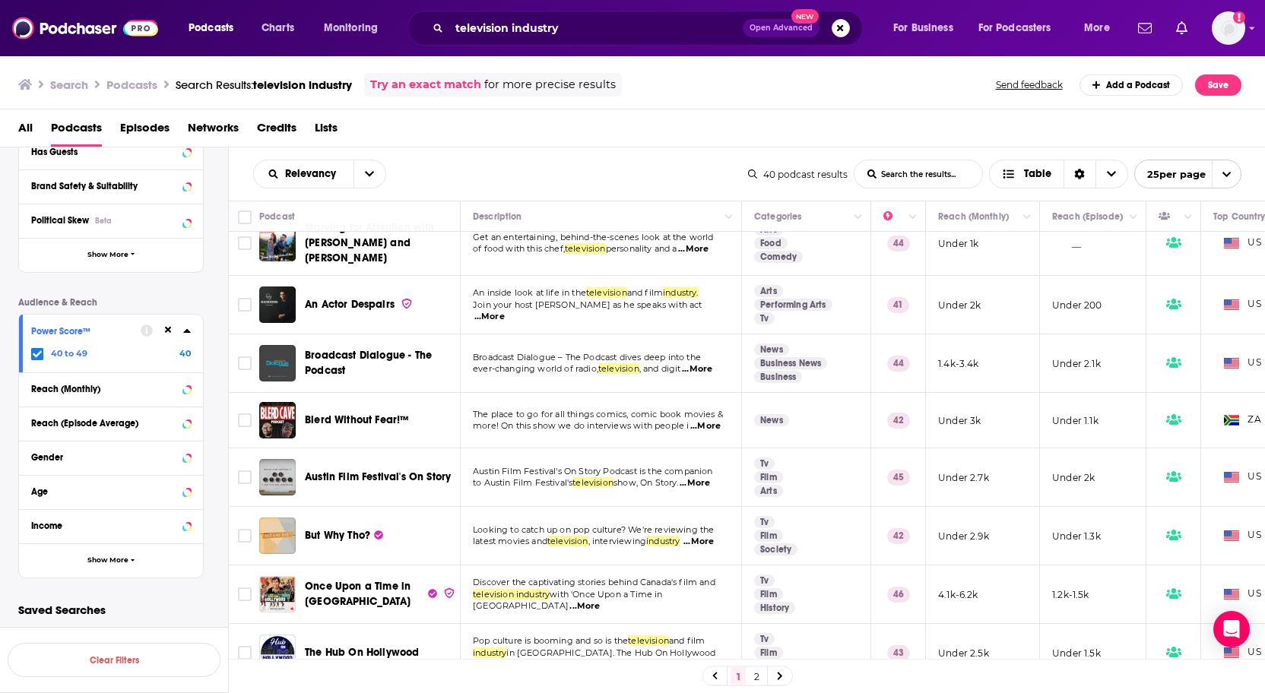
click at [700, 363] on span "...More" at bounding box center [697, 369] width 30 height 12
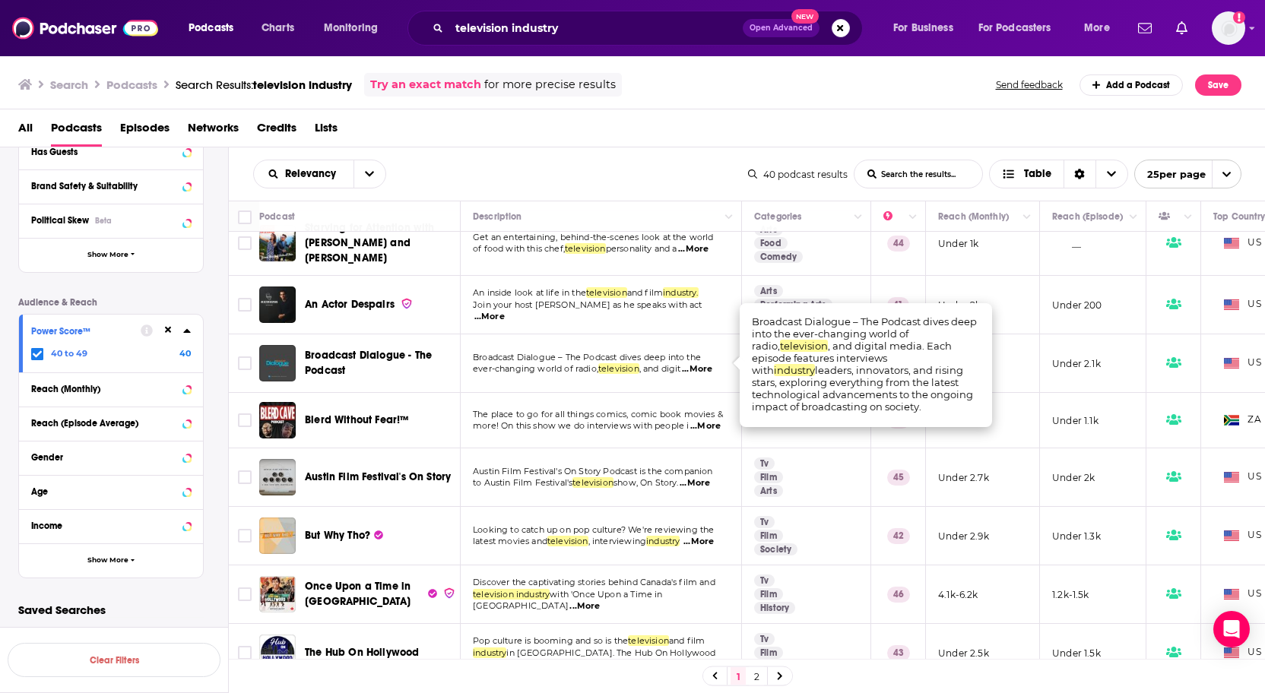
click at [741, 130] on div "All Podcasts Episodes Networks Credits Lists" at bounding box center [635, 131] width 1235 height 31
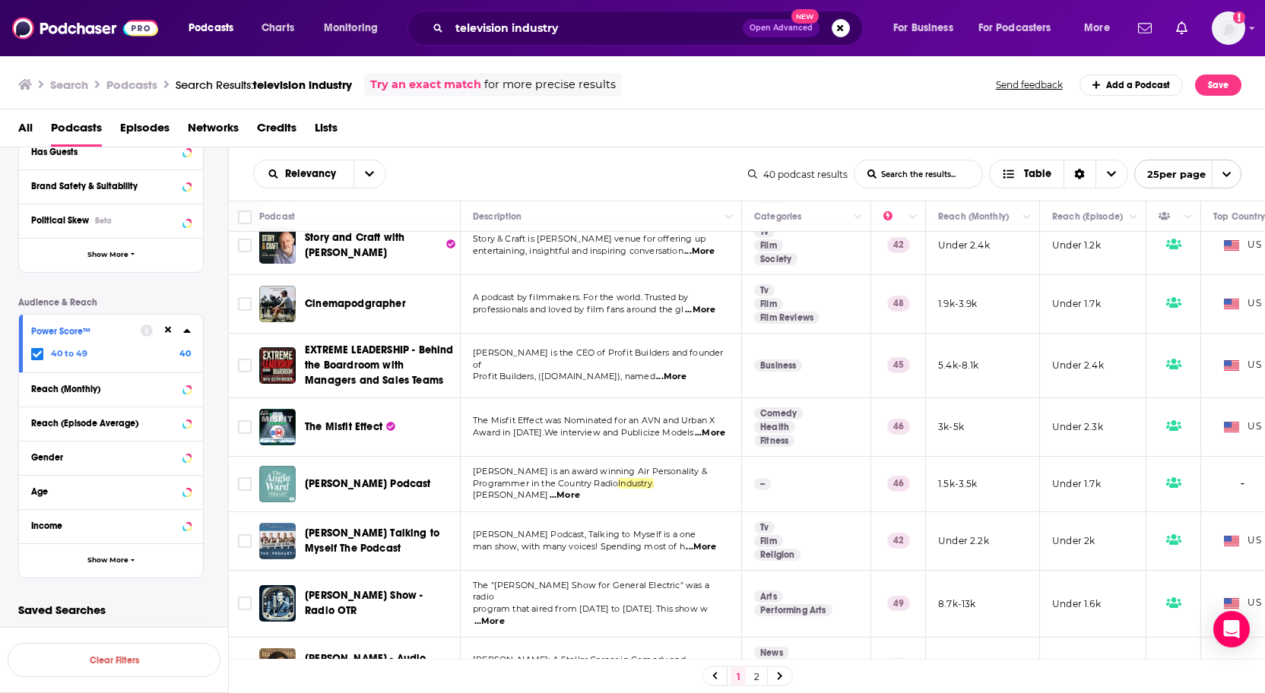
scroll to position [1050, 0]
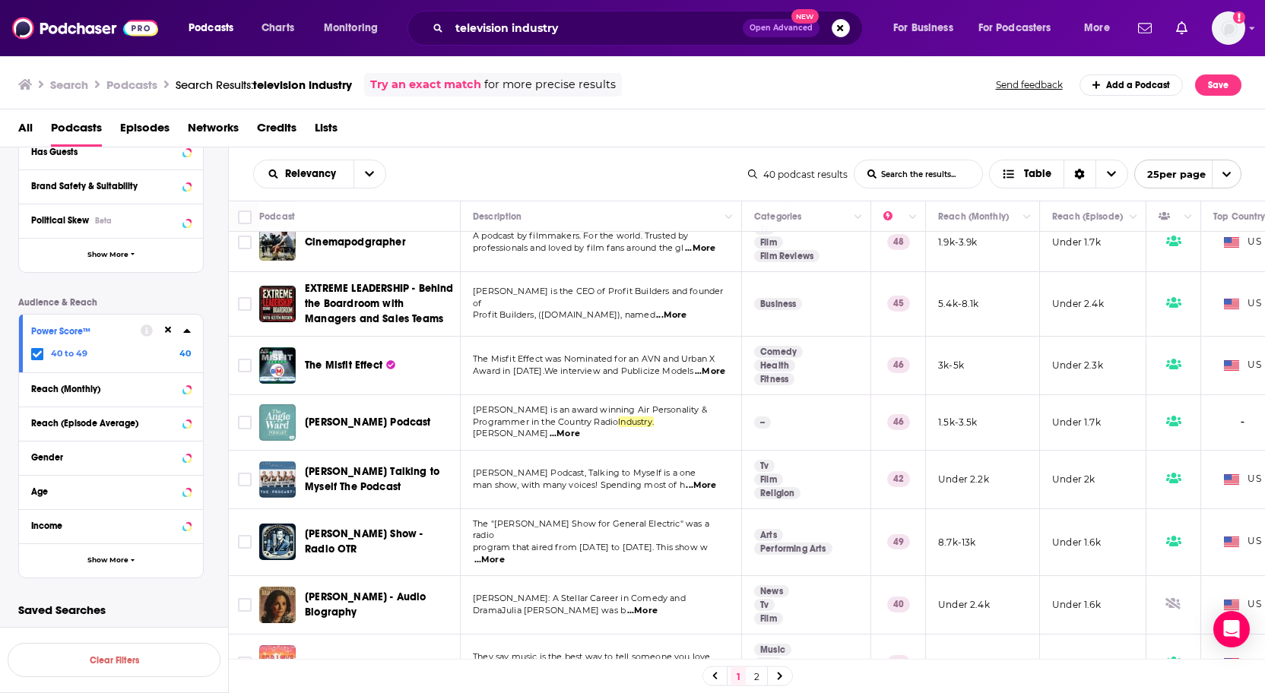
click at [753, 677] on link "2" at bounding box center [756, 676] width 15 height 18
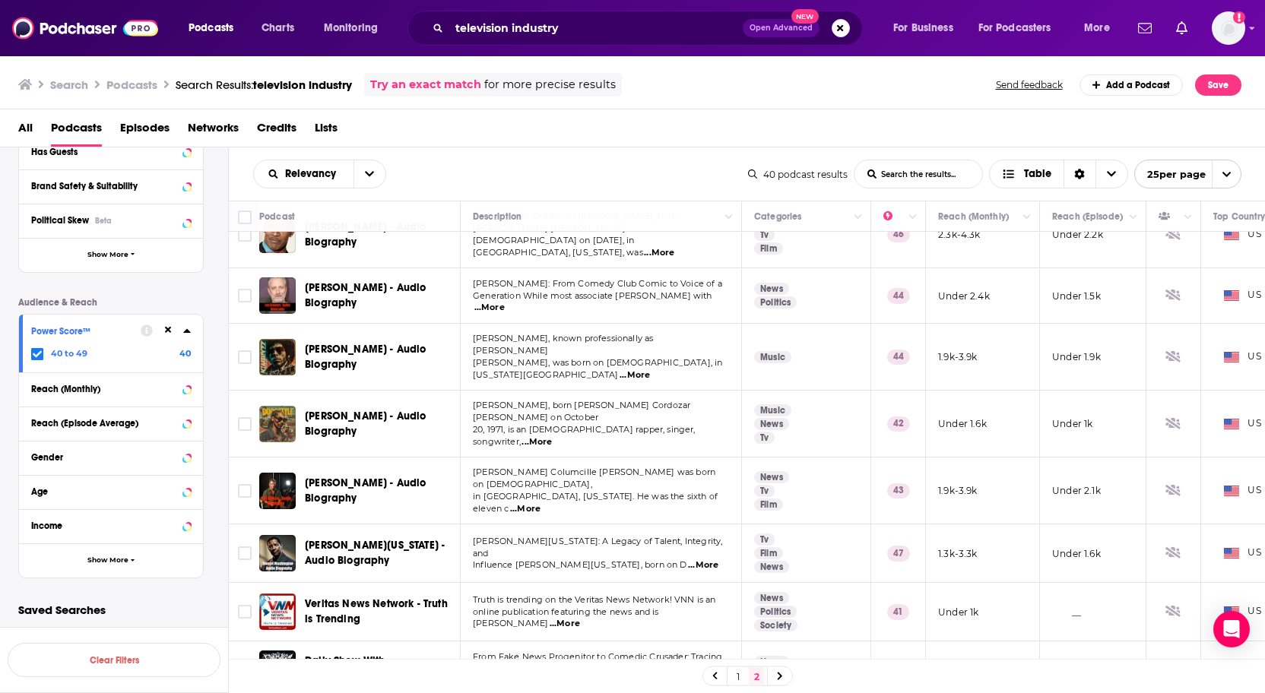
scroll to position [434, 0]
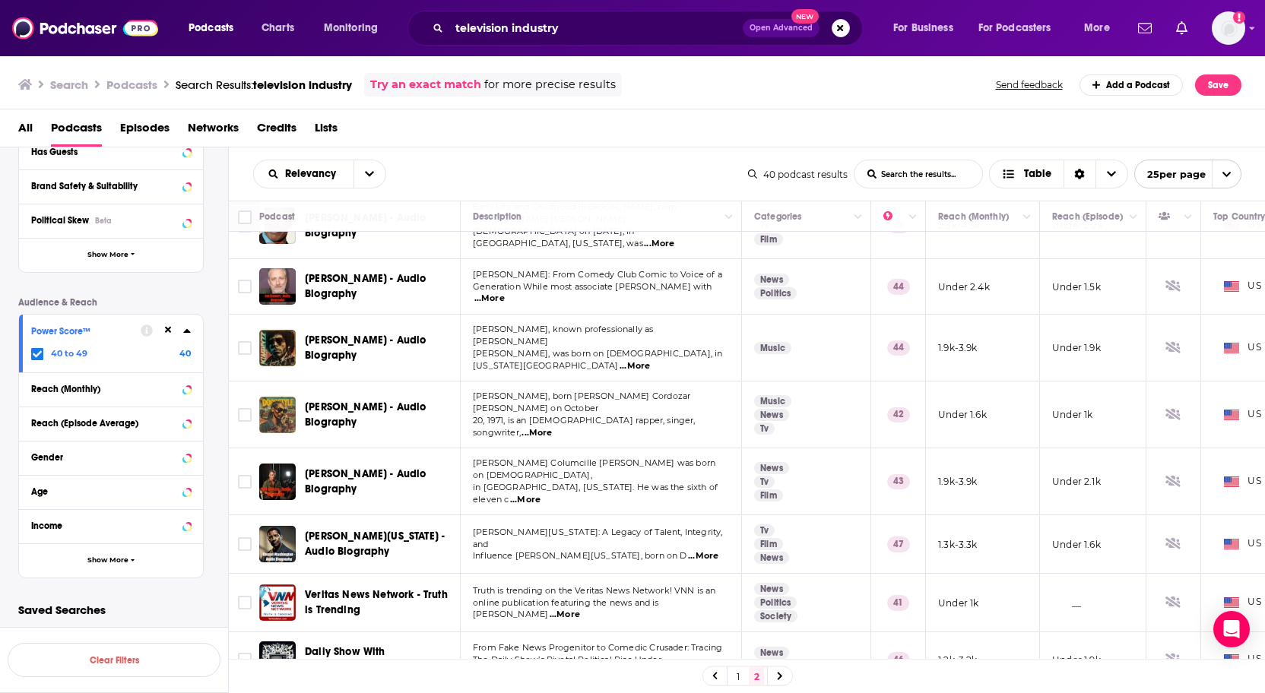
click at [732, 673] on link "1" at bounding box center [737, 676] width 15 height 18
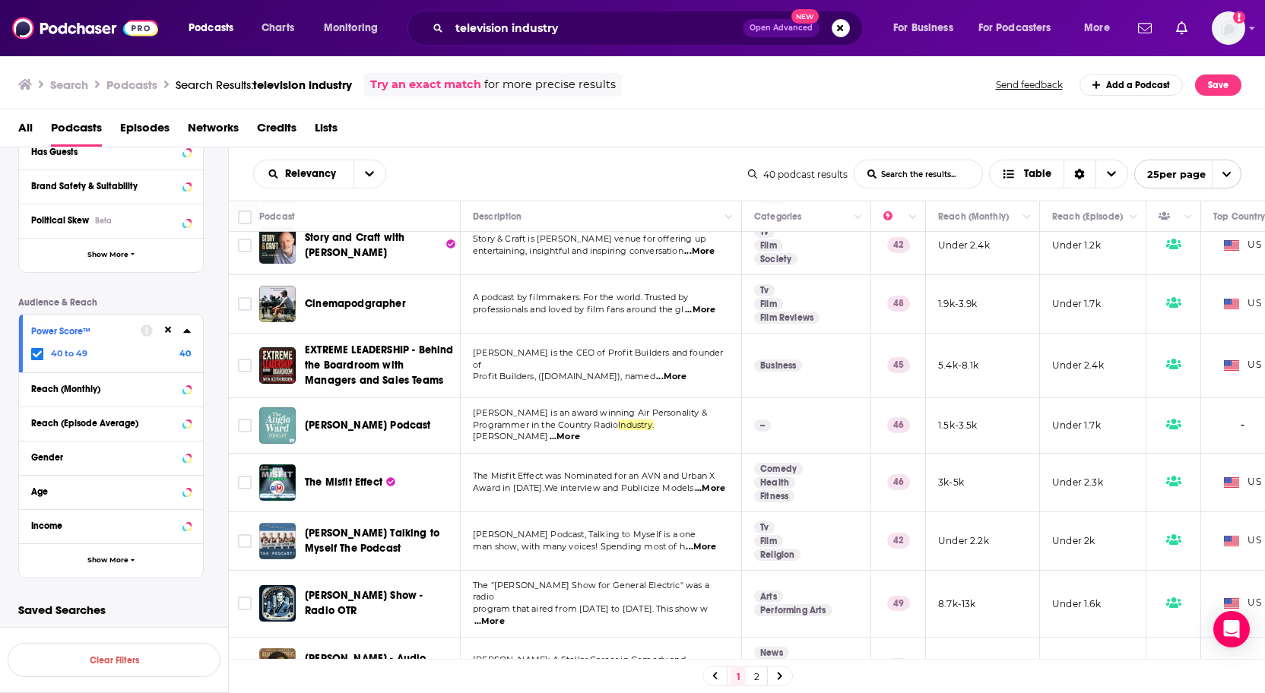
scroll to position [1050, 0]
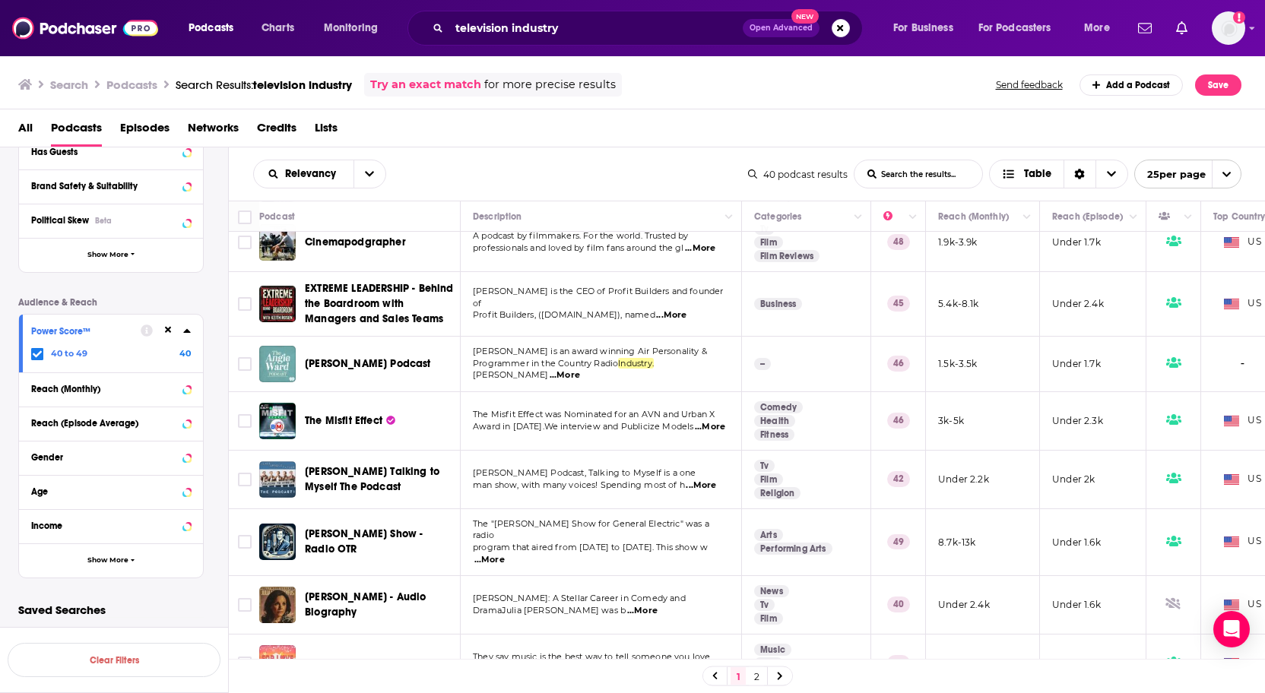
click at [737, 675] on link "1" at bounding box center [737, 676] width 15 height 18
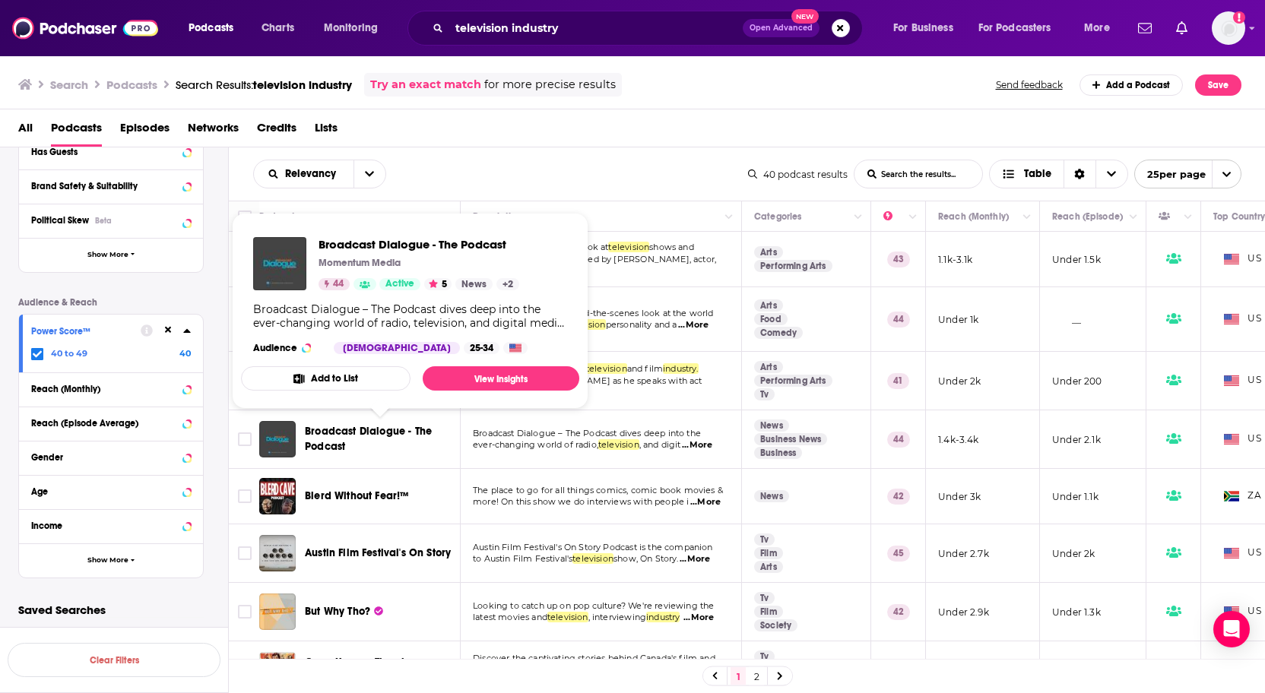
click at [355, 429] on span "Broadcast Dialogue - The Podcast" at bounding box center [368, 439] width 127 height 28
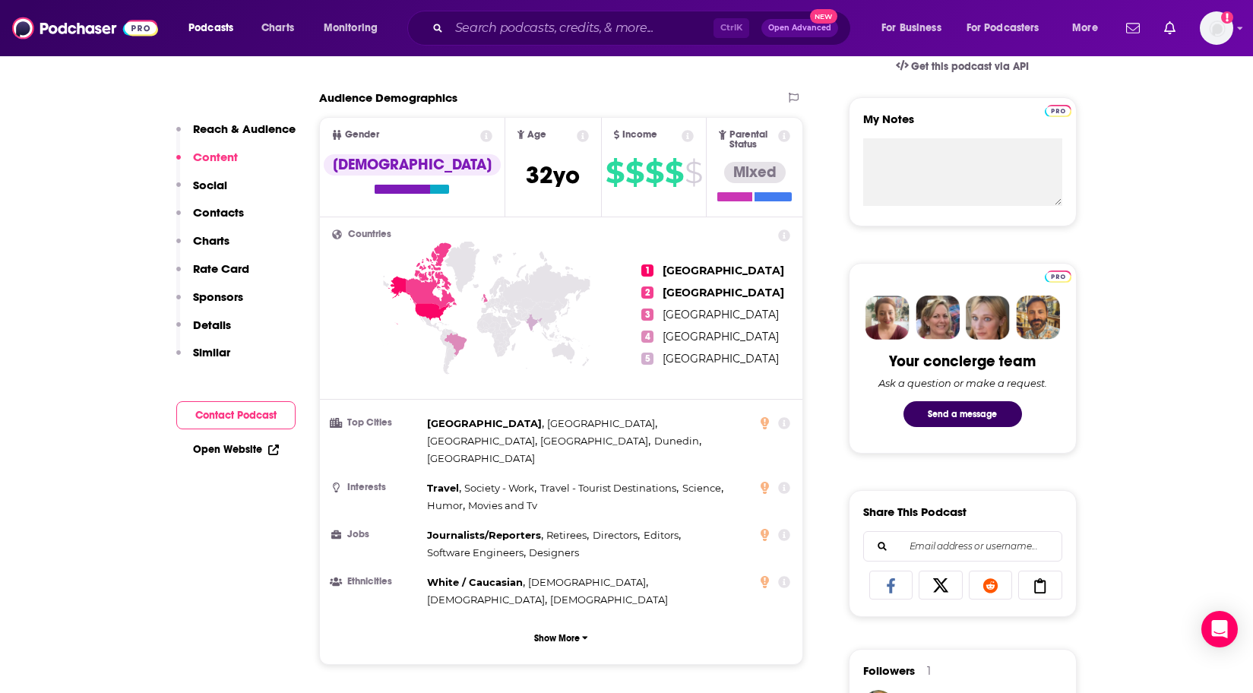
scroll to position [532, 0]
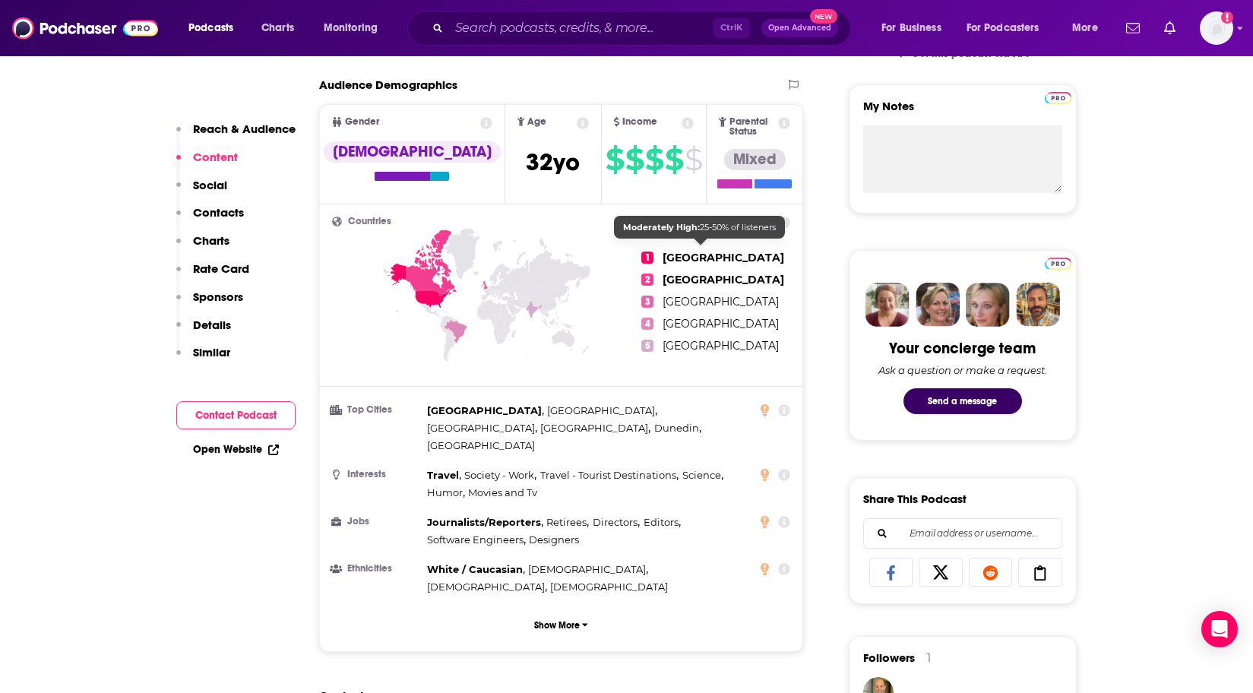
click at [714, 251] on span "[GEOGRAPHIC_DATA]" at bounding box center [724, 258] width 122 height 14
click at [650, 252] on span "1" at bounding box center [647, 258] width 12 height 12
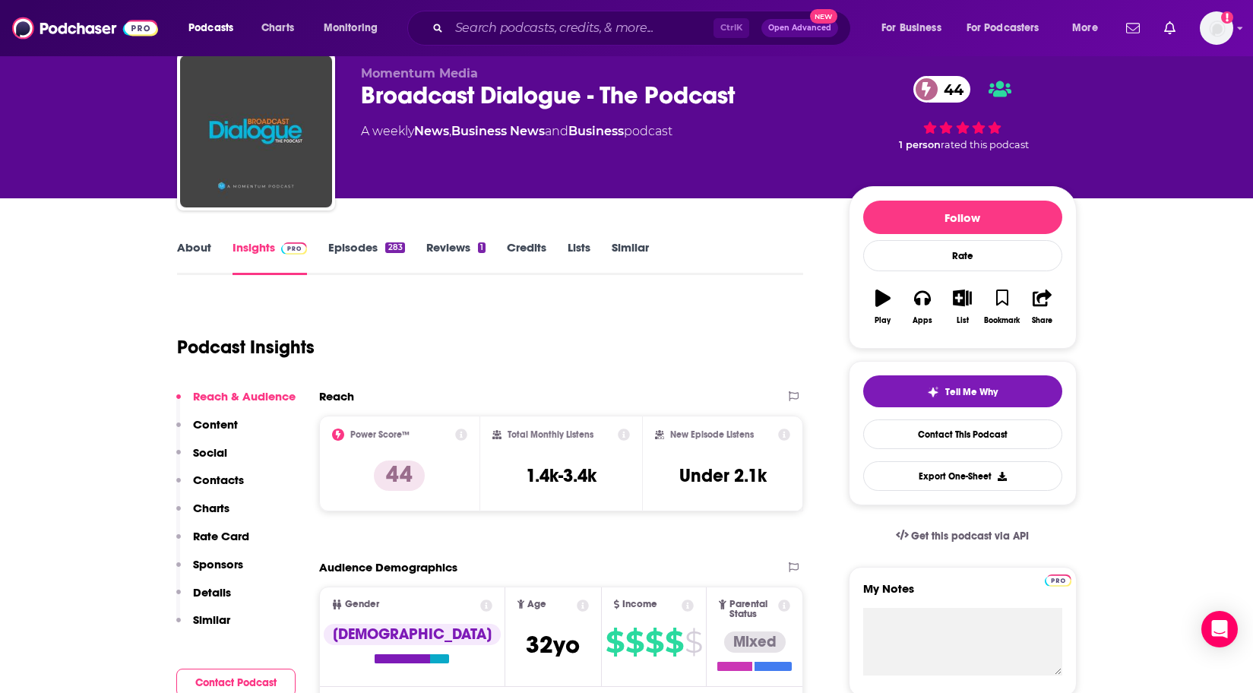
scroll to position [76, 0]
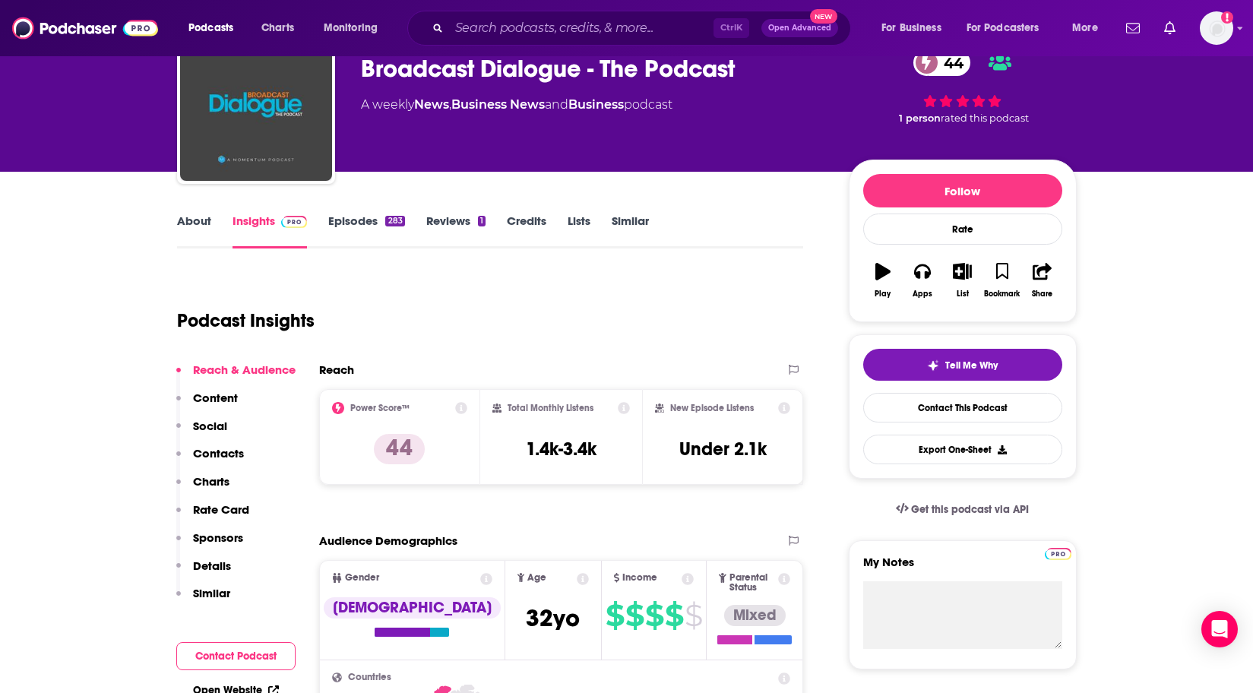
click at [365, 226] on link "Episodes 283" at bounding box center [366, 231] width 76 height 35
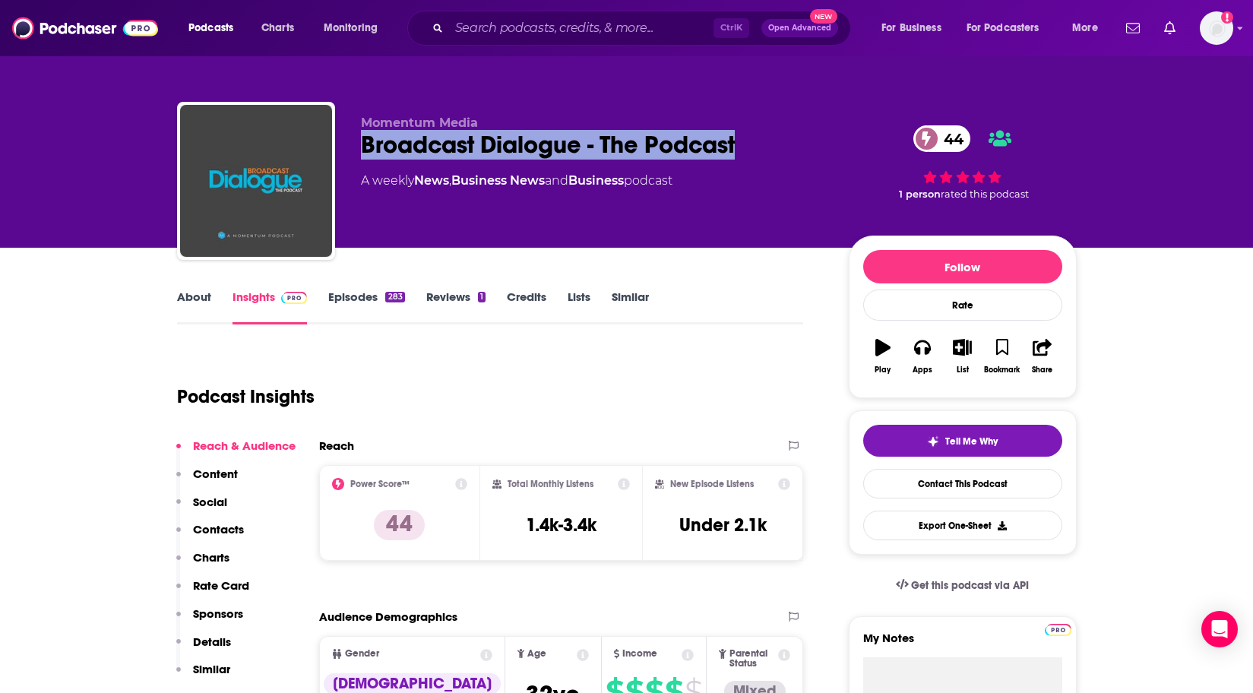
drag, startPoint x: 361, startPoint y: 141, endPoint x: 739, endPoint y: 133, distance: 377.8
click at [739, 133] on div "Broadcast Dialogue - The Podcast 44" at bounding box center [593, 145] width 464 height 30
